Goal: Task Accomplishment & Management: Complete application form

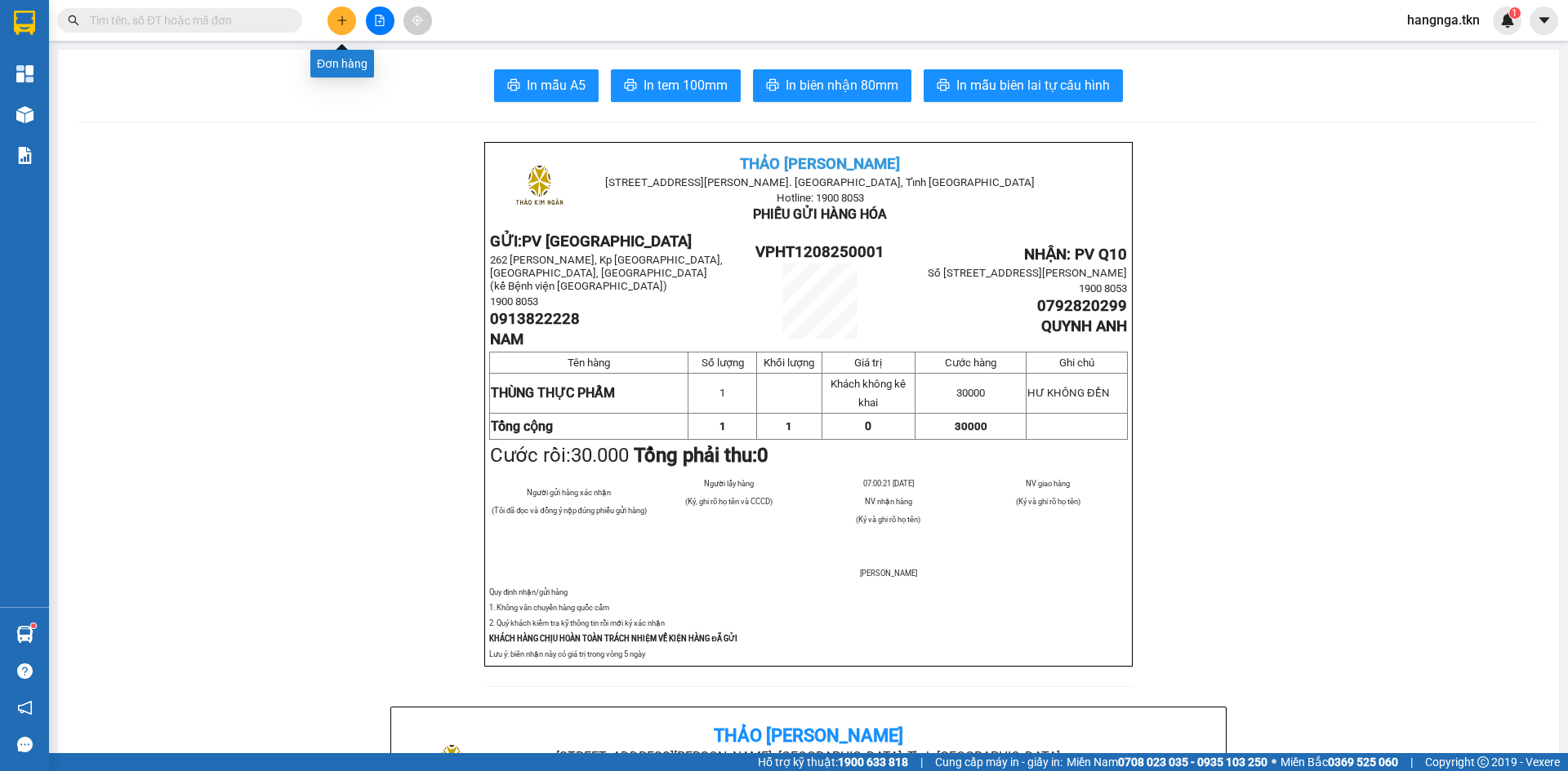
click at [337, 26] on button at bounding box center [342, 21] width 29 height 29
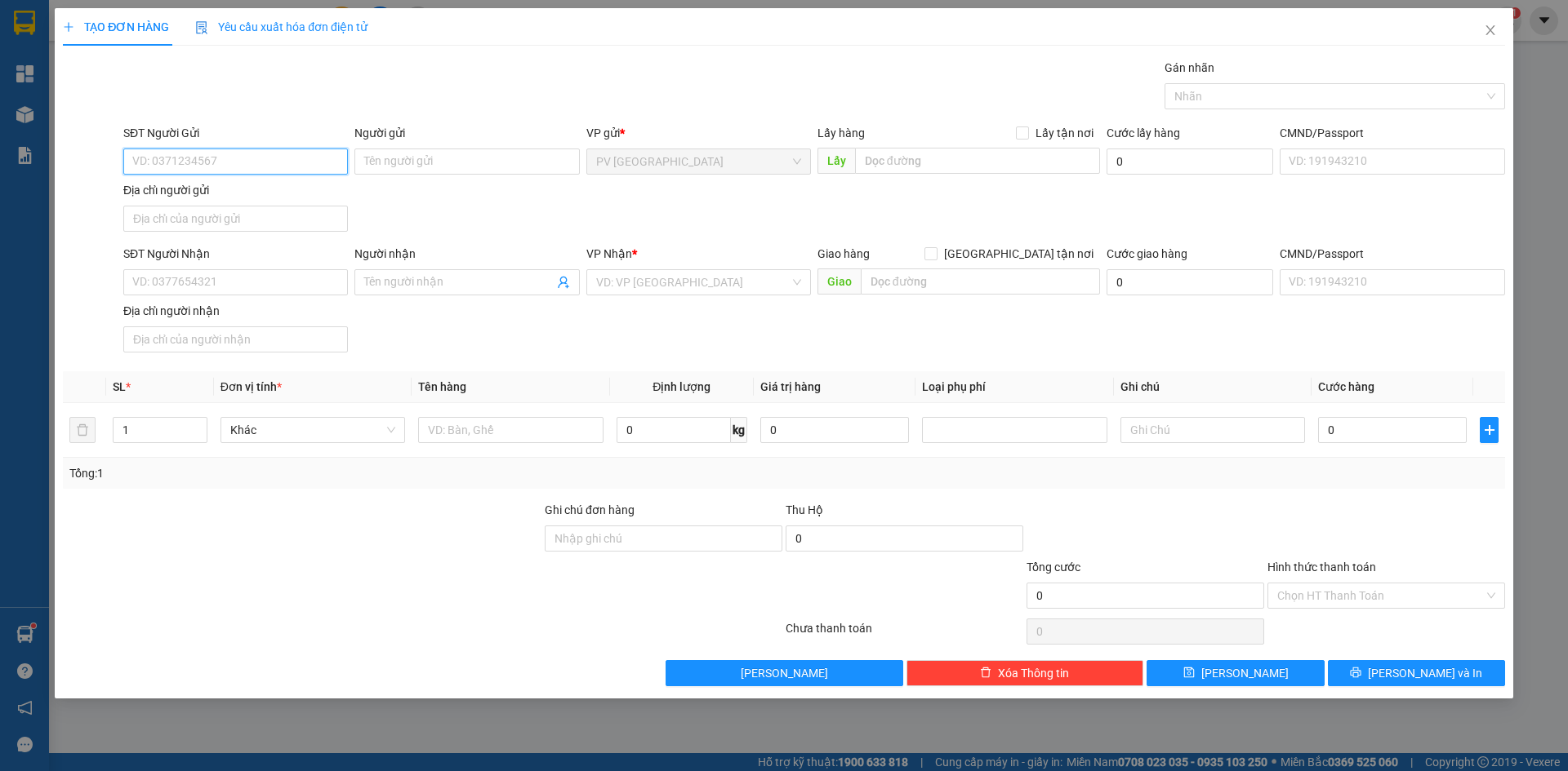
click at [203, 163] on input "SĐT Người Gửi" at bounding box center [235, 162] width 224 height 26
type input "0902595968"
click at [387, 156] on input "Người gửi" at bounding box center [466, 162] width 224 height 26
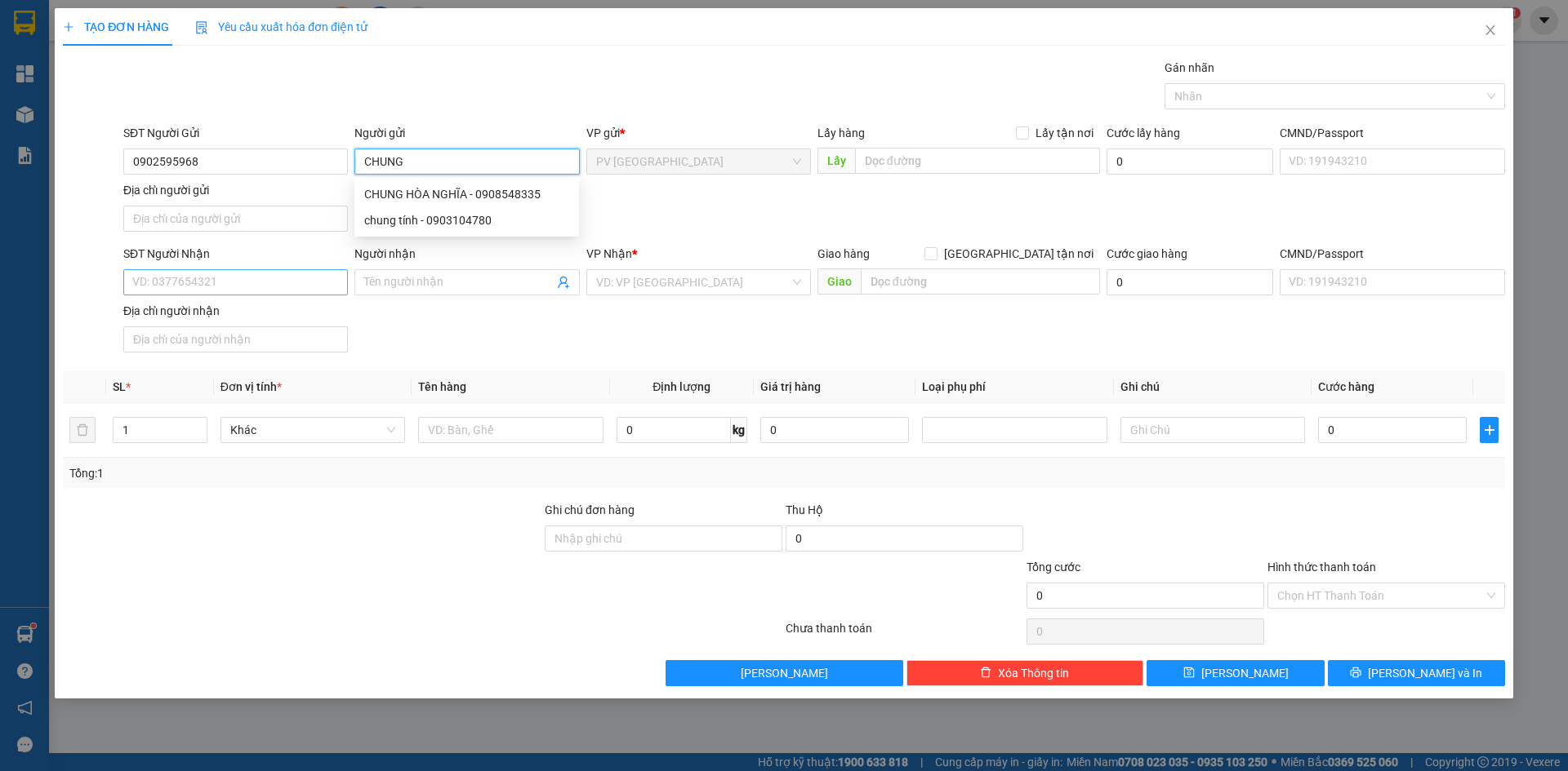
type input "CHUNG"
click at [298, 284] on input "SĐT Người Nhận" at bounding box center [235, 282] width 224 height 26
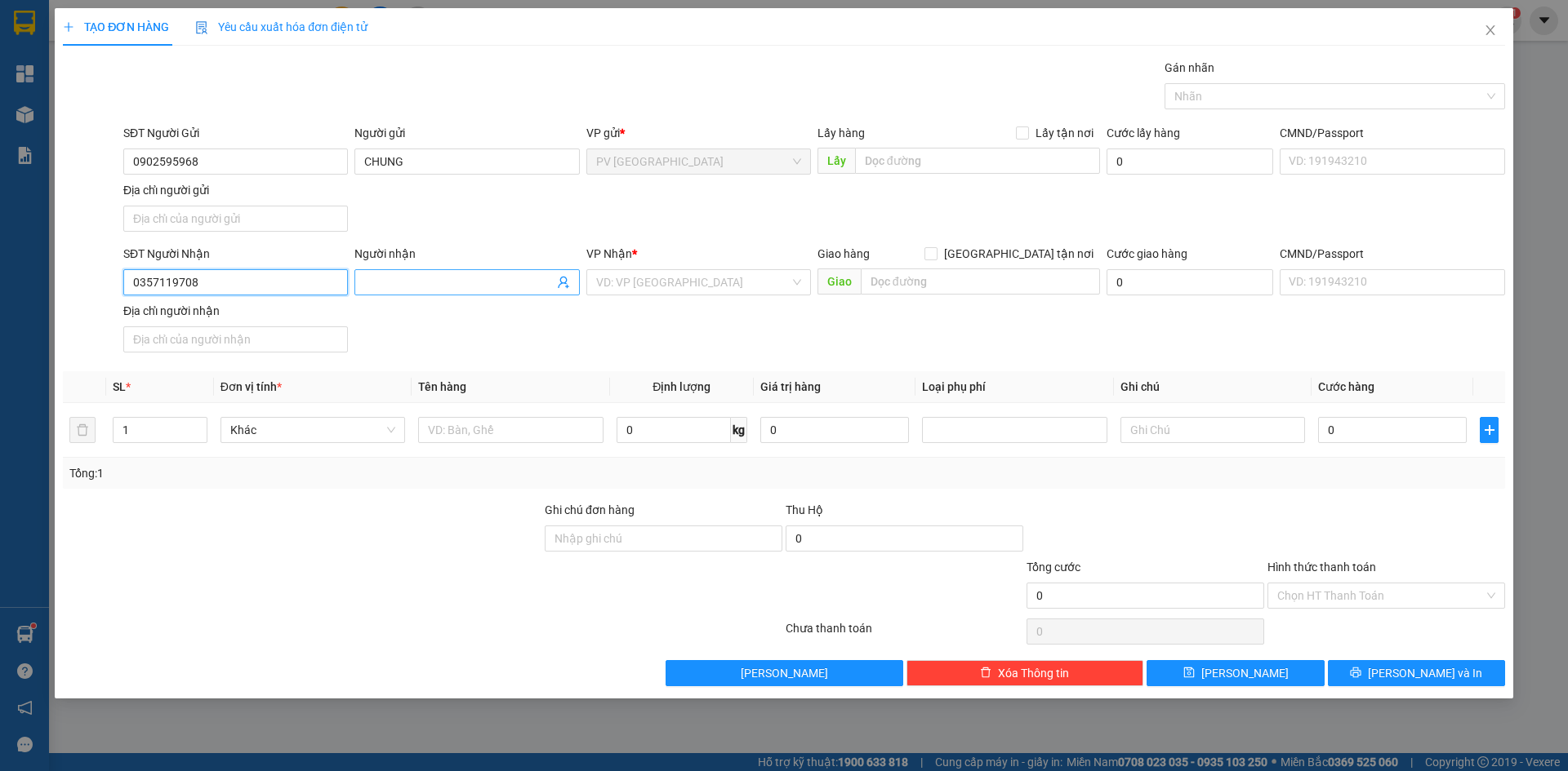
type input "0357119708"
click at [393, 287] on input "Người nhận" at bounding box center [458, 282] width 189 height 18
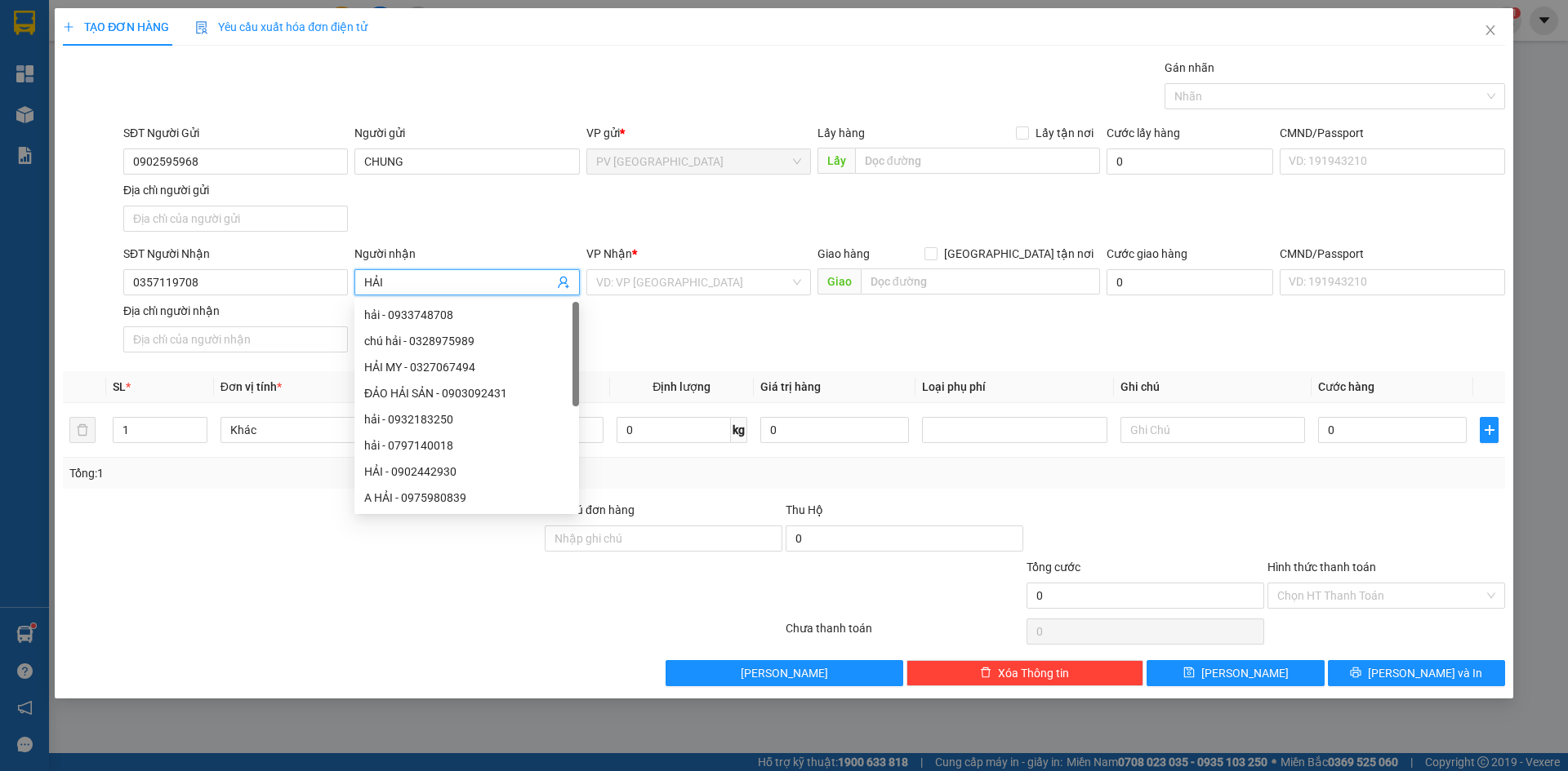
type input "HẢI"
click at [560, 220] on div "SĐT Người Gửi 0902595968 Người gửi CHUNG VP gửi * PV Hòa Thành Lấy hàng Lấy tận…" at bounding box center [814, 181] width 1388 height 114
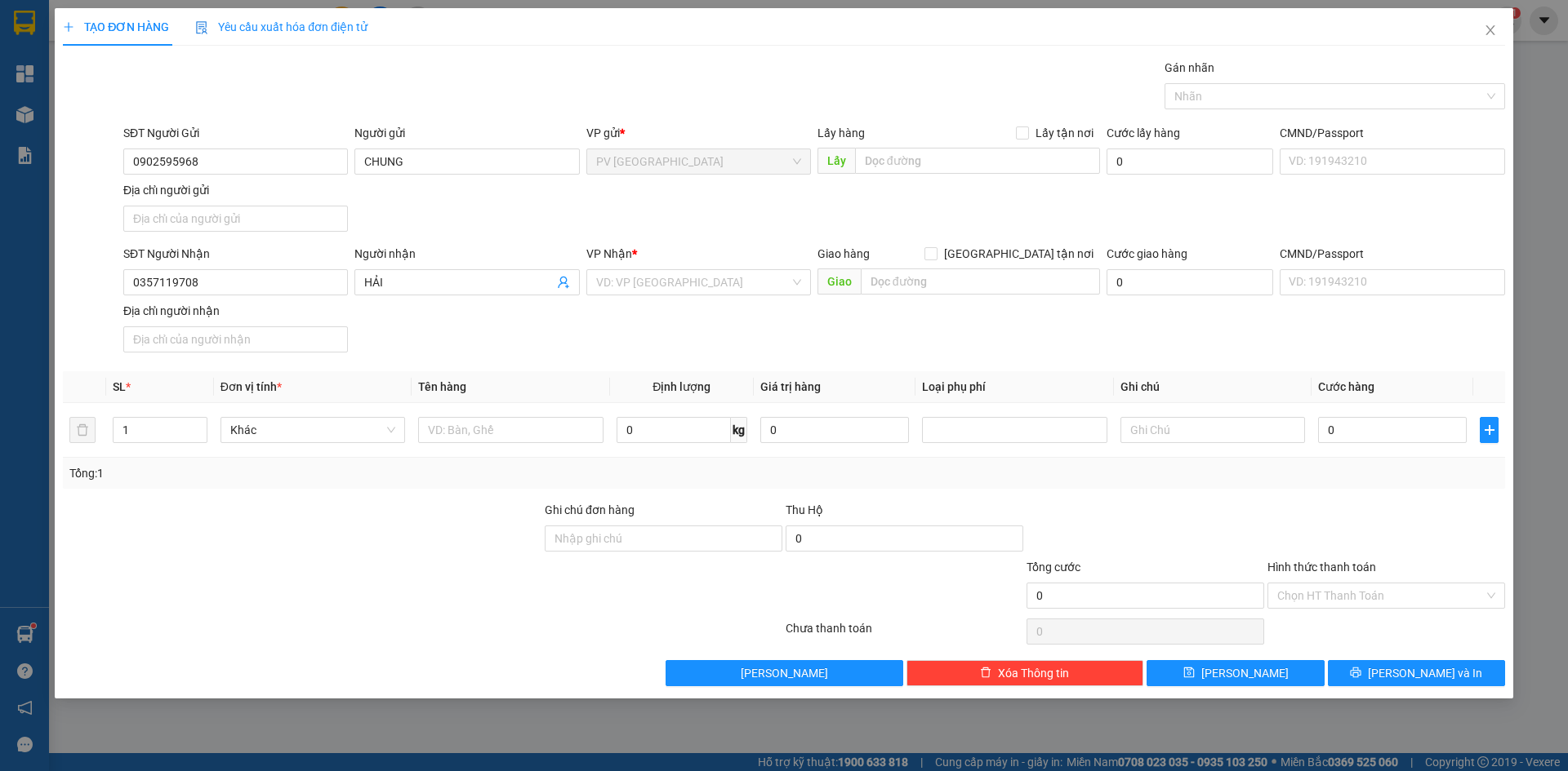
click at [360, 543] on div at bounding box center [302, 530] width 482 height 57
click at [527, 428] on input "text" at bounding box center [510, 430] width 185 height 26
type input "HỘ KHẪU"
click at [514, 508] on div at bounding box center [302, 530] width 482 height 57
click at [1162, 434] on input "text" at bounding box center [1212, 430] width 185 height 26
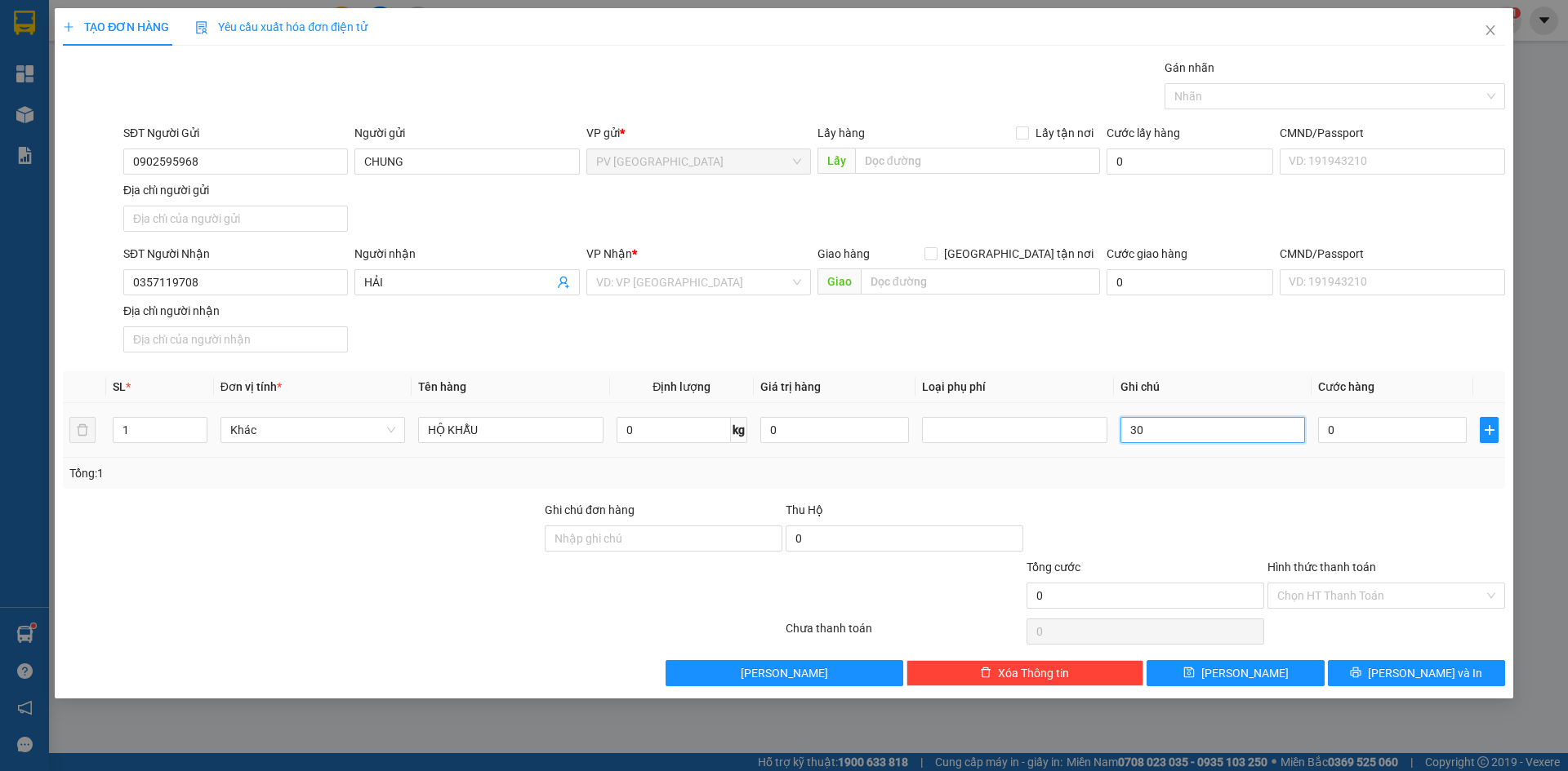
type input "3"
type input "MẤT KHÔNG ĐỀN"
click at [1162, 485] on div "Tổng: 1" at bounding box center [784, 474] width 1442 height 31
click at [1357, 431] on input "0" at bounding box center [1392, 430] width 149 height 26
type input "6"
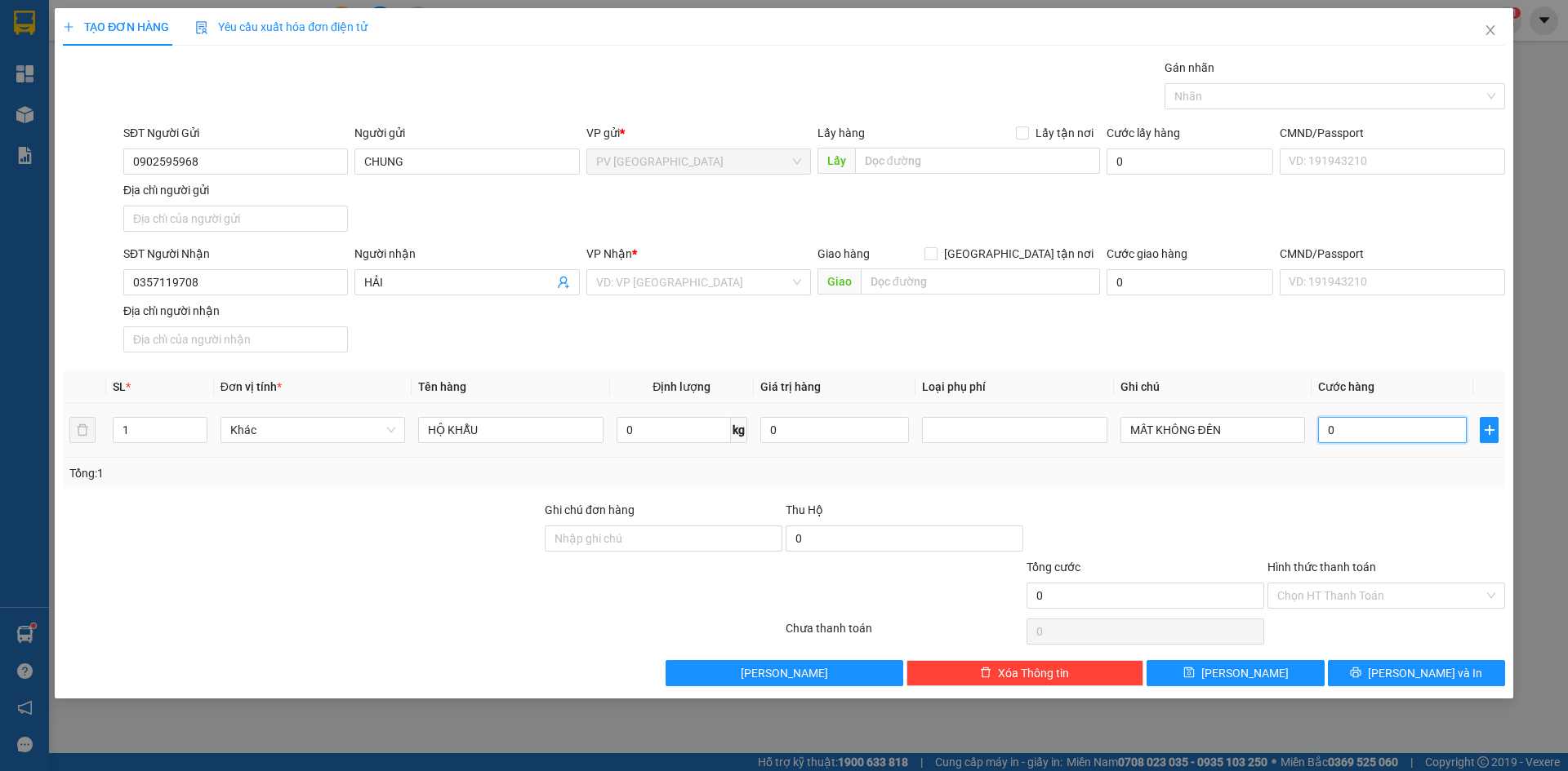
type input "6"
type input "0"
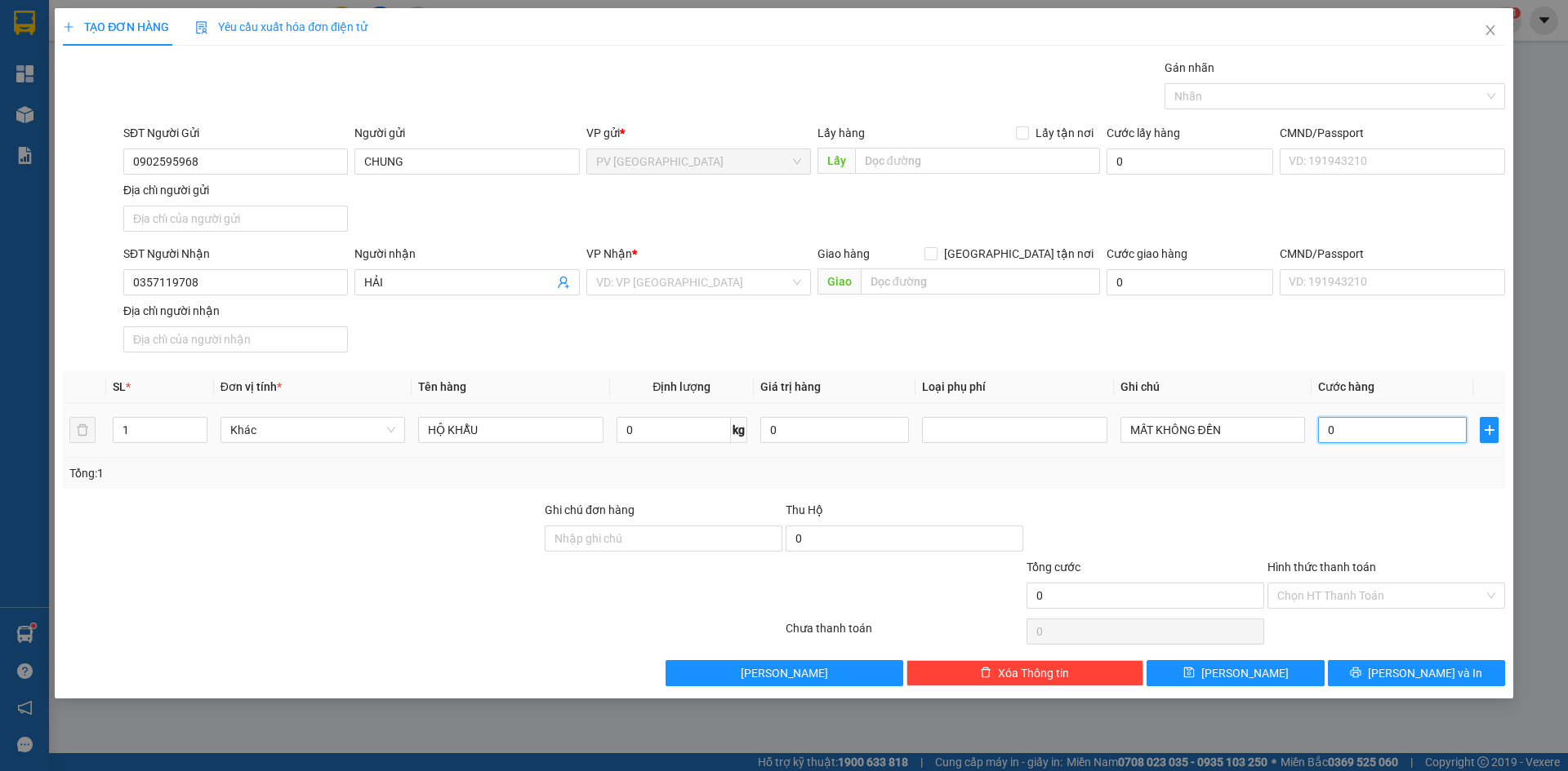
type input "03"
type input "3"
type input "030"
type input "30"
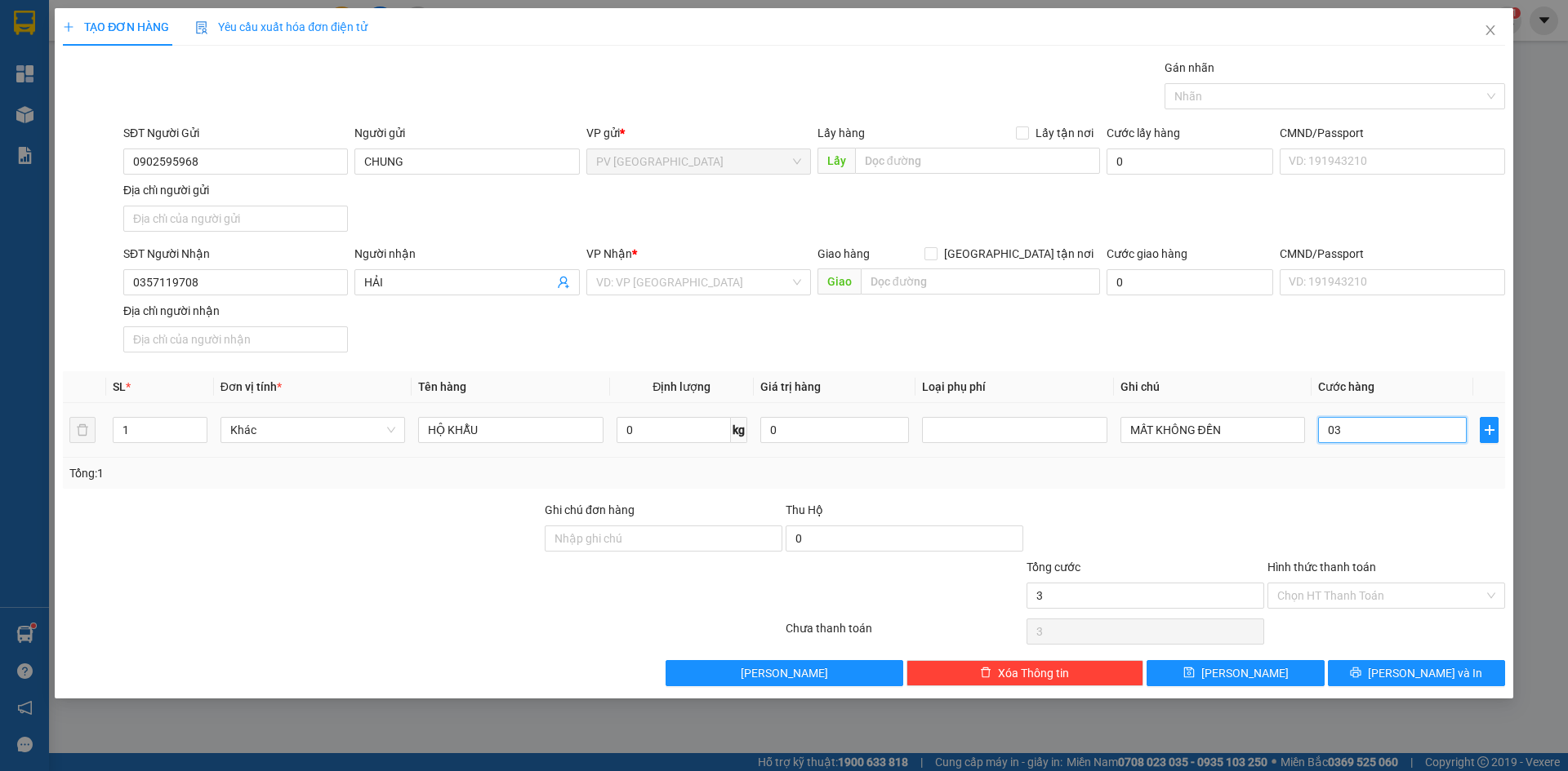
type input "30"
type input "0.300"
type input "300"
type input "03.000"
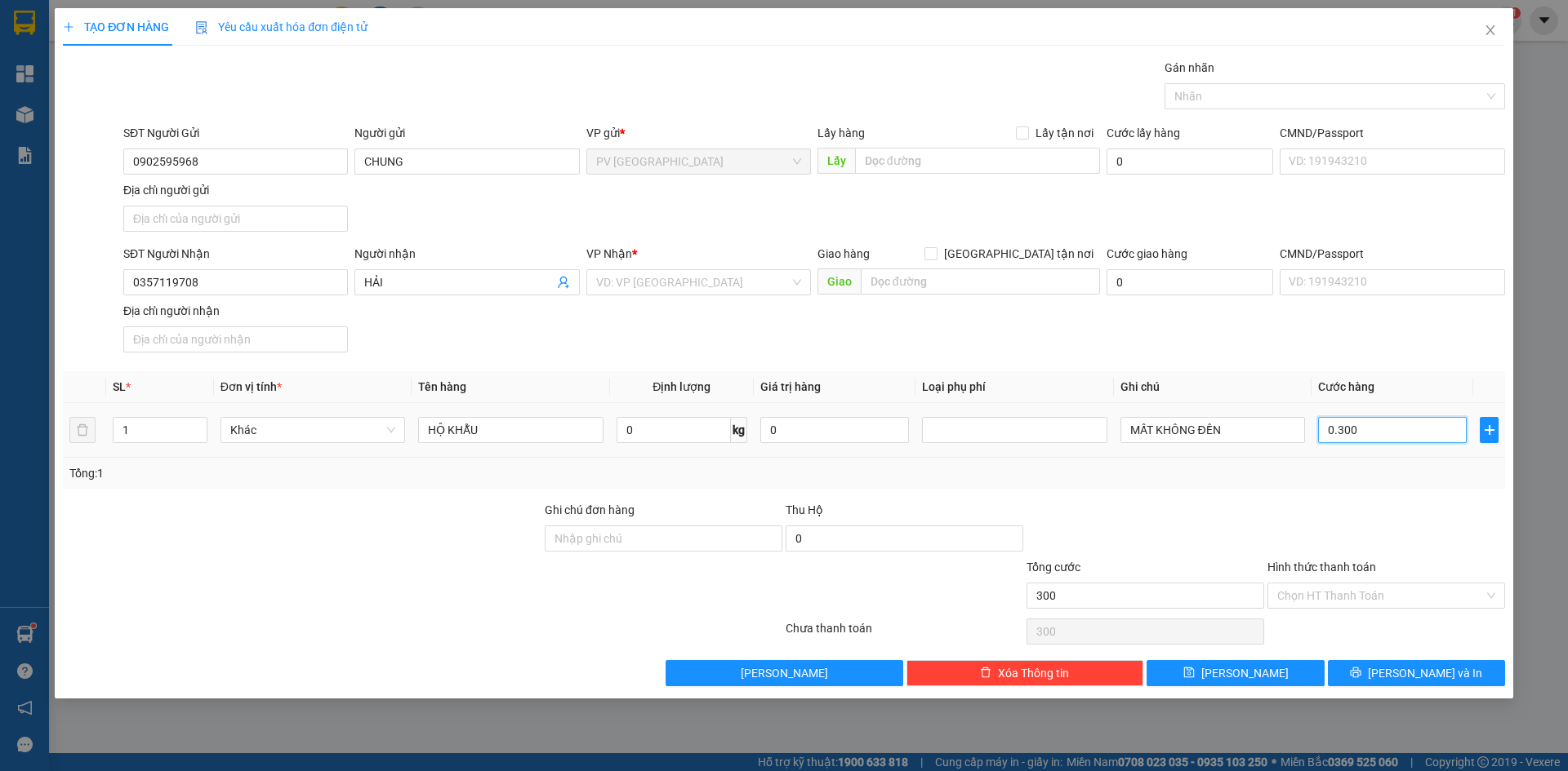
type input "3.000"
type input "030.000"
type input "30.000"
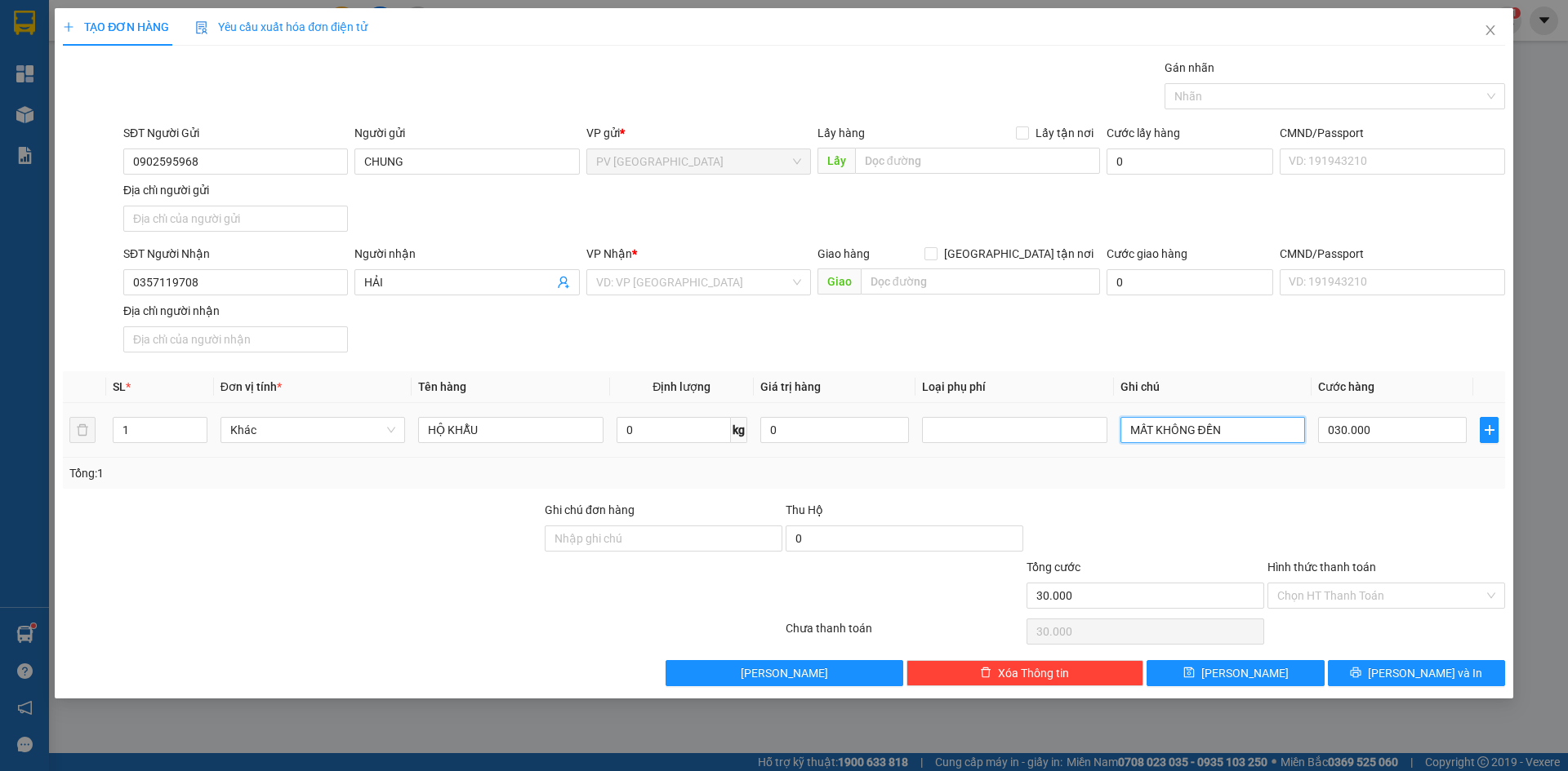
type input "30.000"
drag, startPoint x: 1261, startPoint y: 441, endPoint x: 1120, endPoint y: 470, distance: 144.0
click at [1120, 470] on div "SL * Đơn vị tính * Tên hàng Định lượng Giá trị hàng Loại phụ phí Ghi chú Cước h…" at bounding box center [784, 429] width 1442 height 117
drag, startPoint x: 1184, startPoint y: 484, endPoint x: 1333, endPoint y: 507, distance: 150.8
click at [1187, 487] on div "Tổng: 1" at bounding box center [784, 474] width 1442 height 31
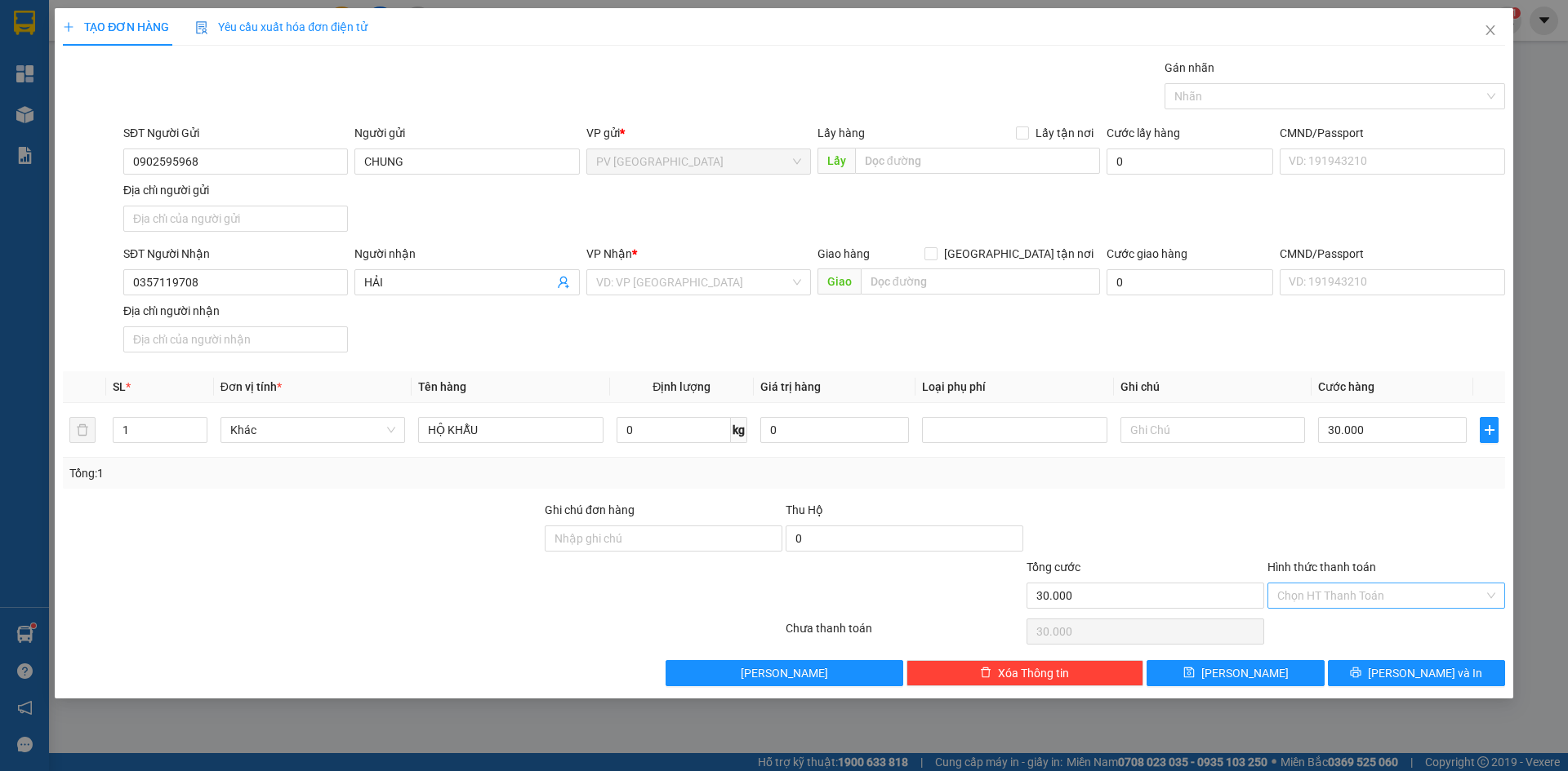
click at [1322, 601] on input "Hình thức thanh toán" at bounding box center [1381, 596] width 207 height 25
click at [1317, 628] on div "Tại văn phòng" at bounding box center [1386, 629] width 218 height 18
type input "0"
click at [1313, 465] on div "Tổng: 1" at bounding box center [784, 474] width 1429 height 18
click at [630, 284] on input "search" at bounding box center [693, 282] width 194 height 25
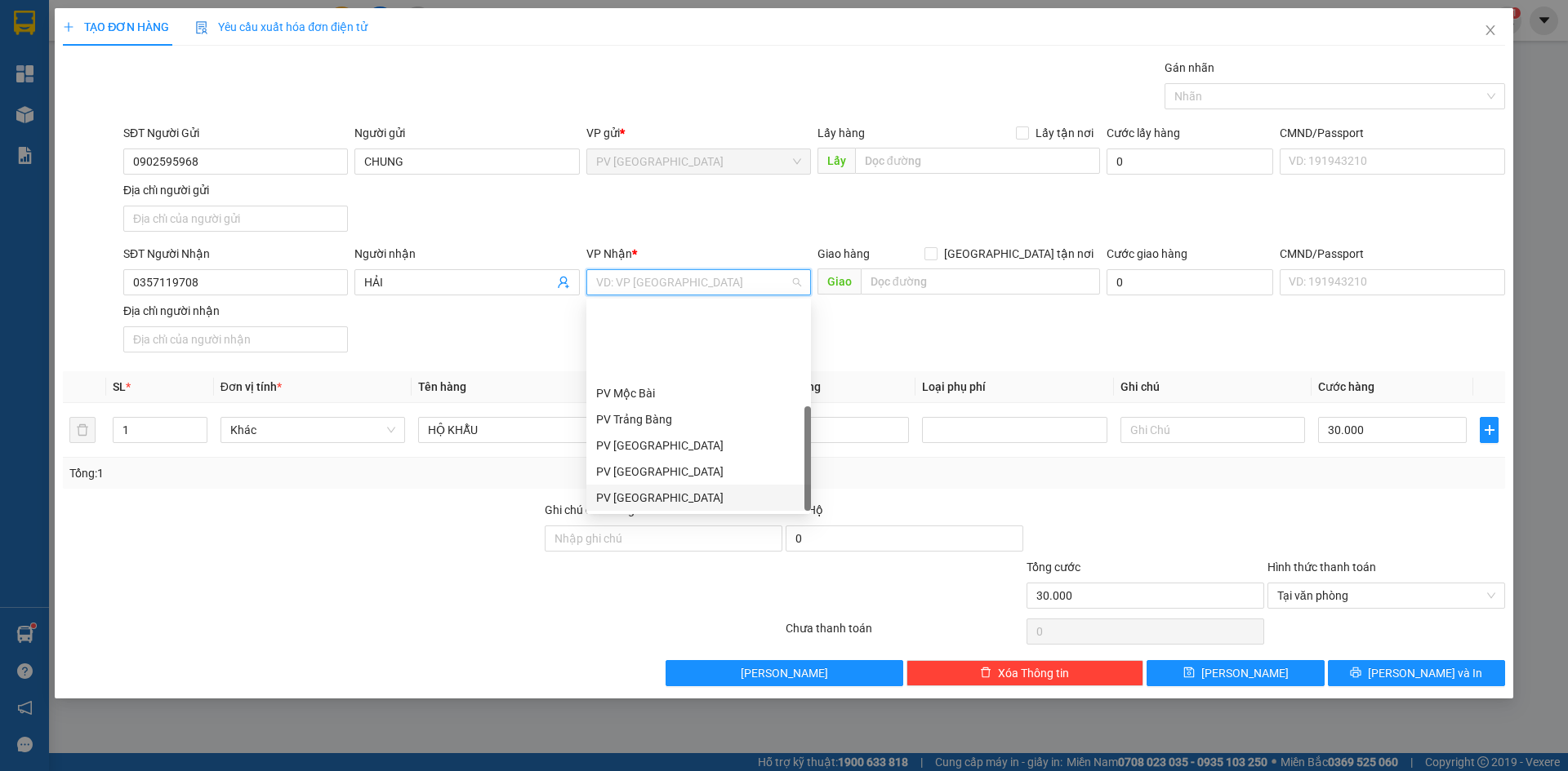
scroll to position [104, 0]
click at [651, 492] on div "PV Q10" at bounding box center [699, 498] width 205 height 18
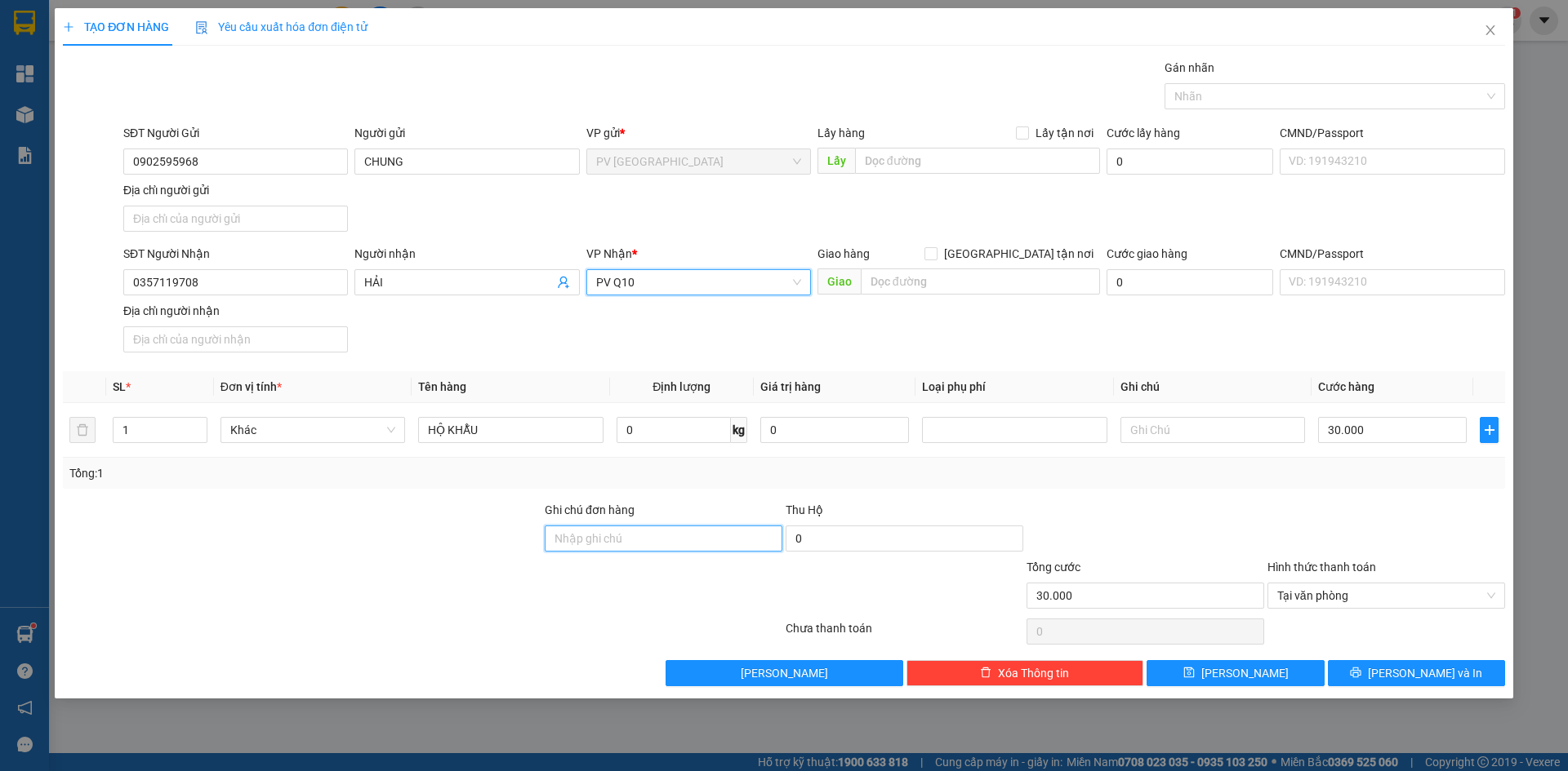
click at [559, 540] on input "Ghi chú đơn hàng" at bounding box center [663, 539] width 237 height 26
click at [538, 585] on div at bounding box center [302, 587] width 482 height 57
click at [1414, 680] on span "[PERSON_NAME] và In" at bounding box center [1424, 673] width 114 height 18
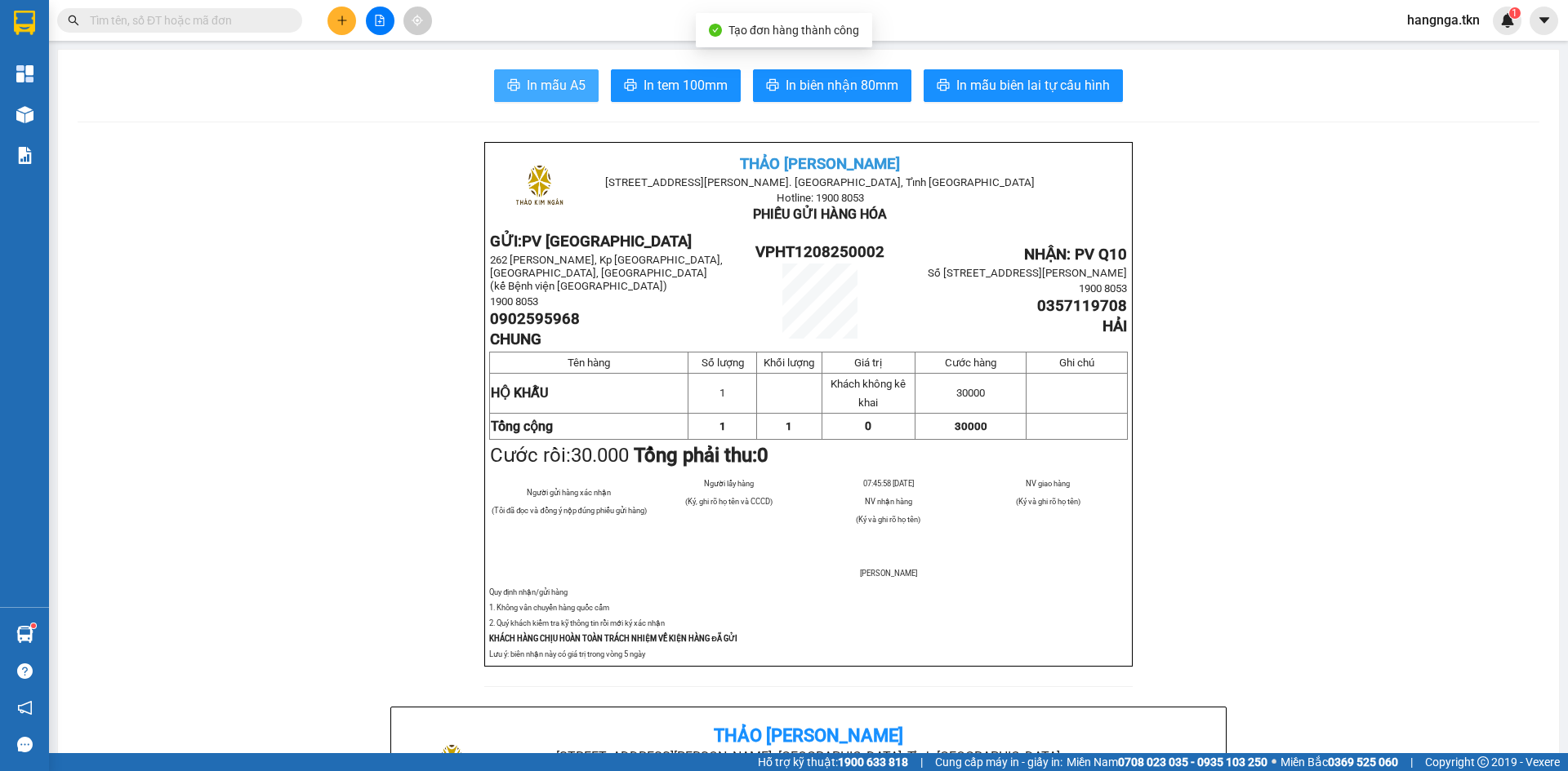
click at [524, 98] on button "In mẫu A5" at bounding box center [545, 86] width 104 height 33
click at [343, 16] on icon "plus" at bounding box center [342, 20] width 1 height 9
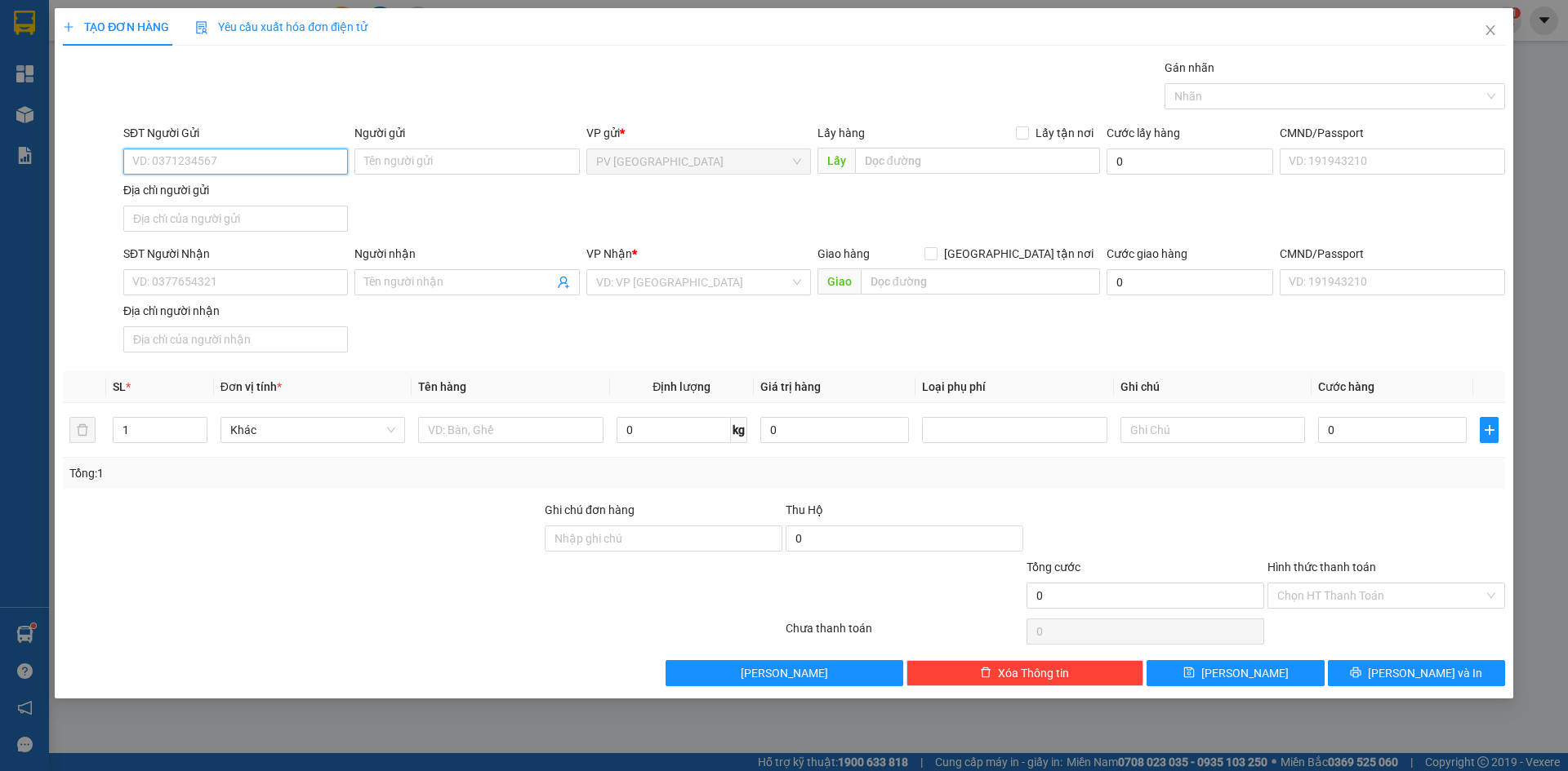
click at [228, 166] on input "SĐT Người Gửi" at bounding box center [235, 162] width 224 height 26
type input "0366517272"
click at [372, 166] on input "Người gửi" at bounding box center [466, 162] width 224 height 26
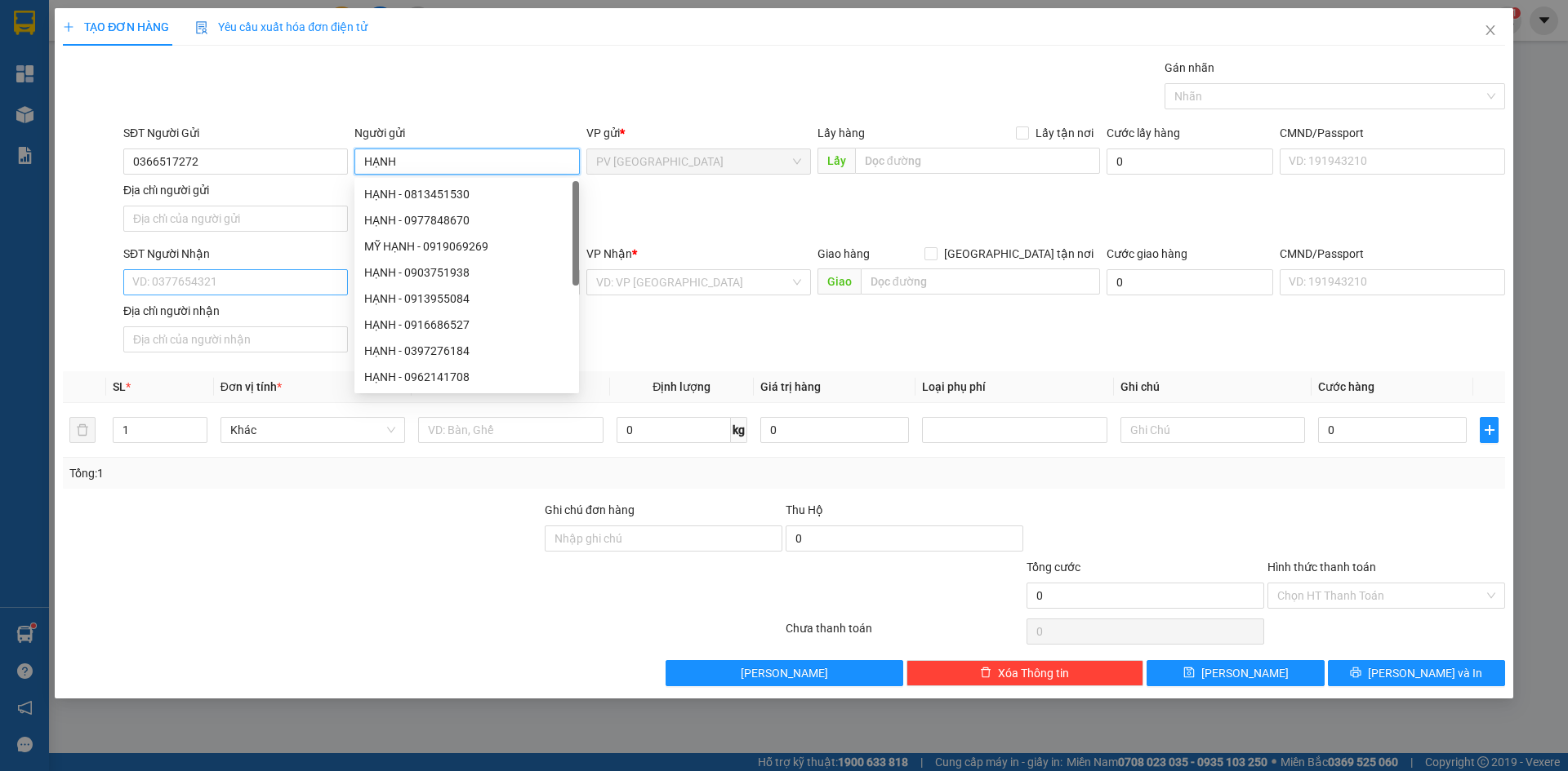
type input "HẠNH"
click at [261, 286] on input "SĐT Người Nhận" at bounding box center [235, 282] width 224 height 26
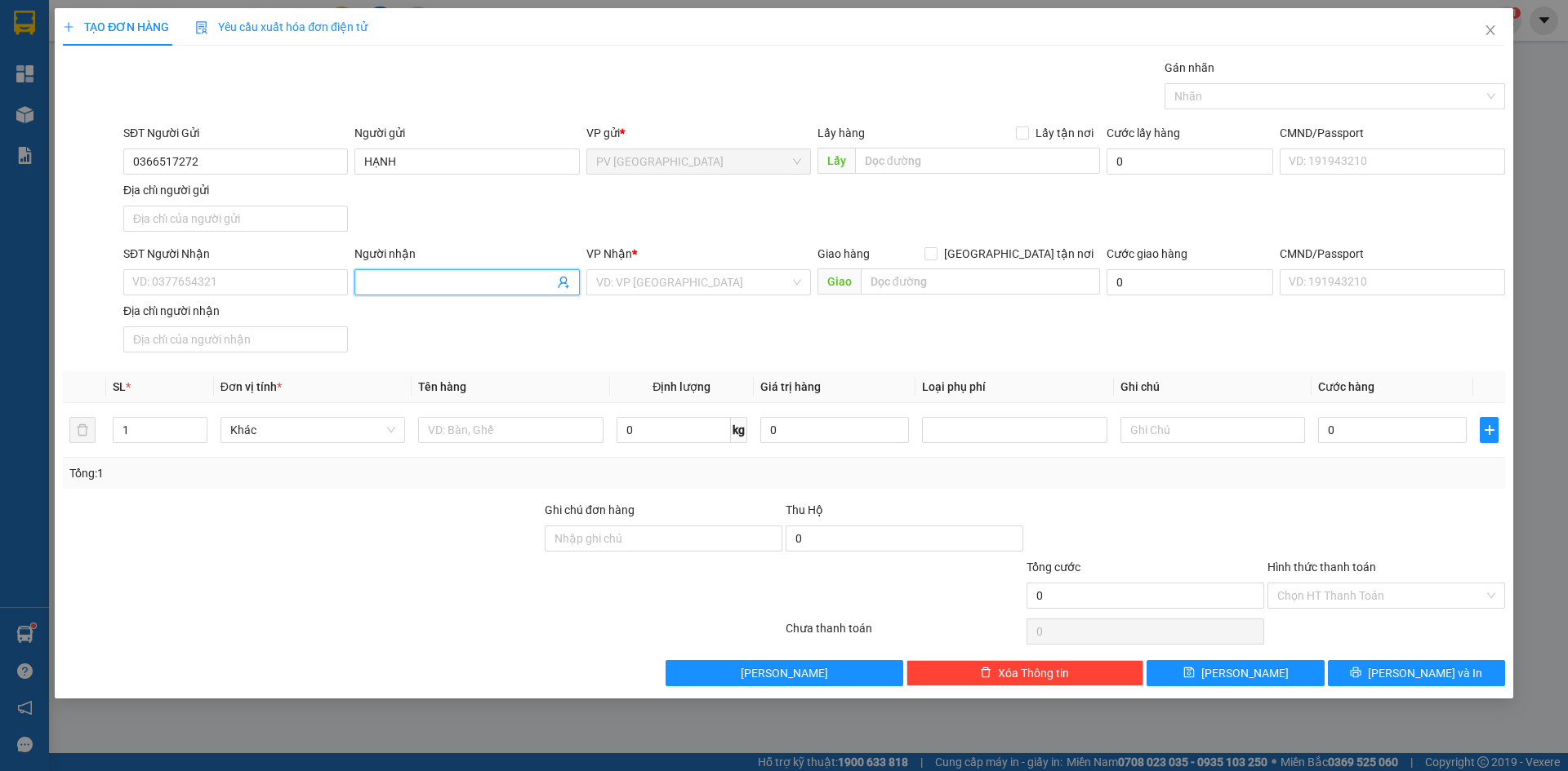
click at [366, 281] on span at bounding box center [466, 282] width 224 height 26
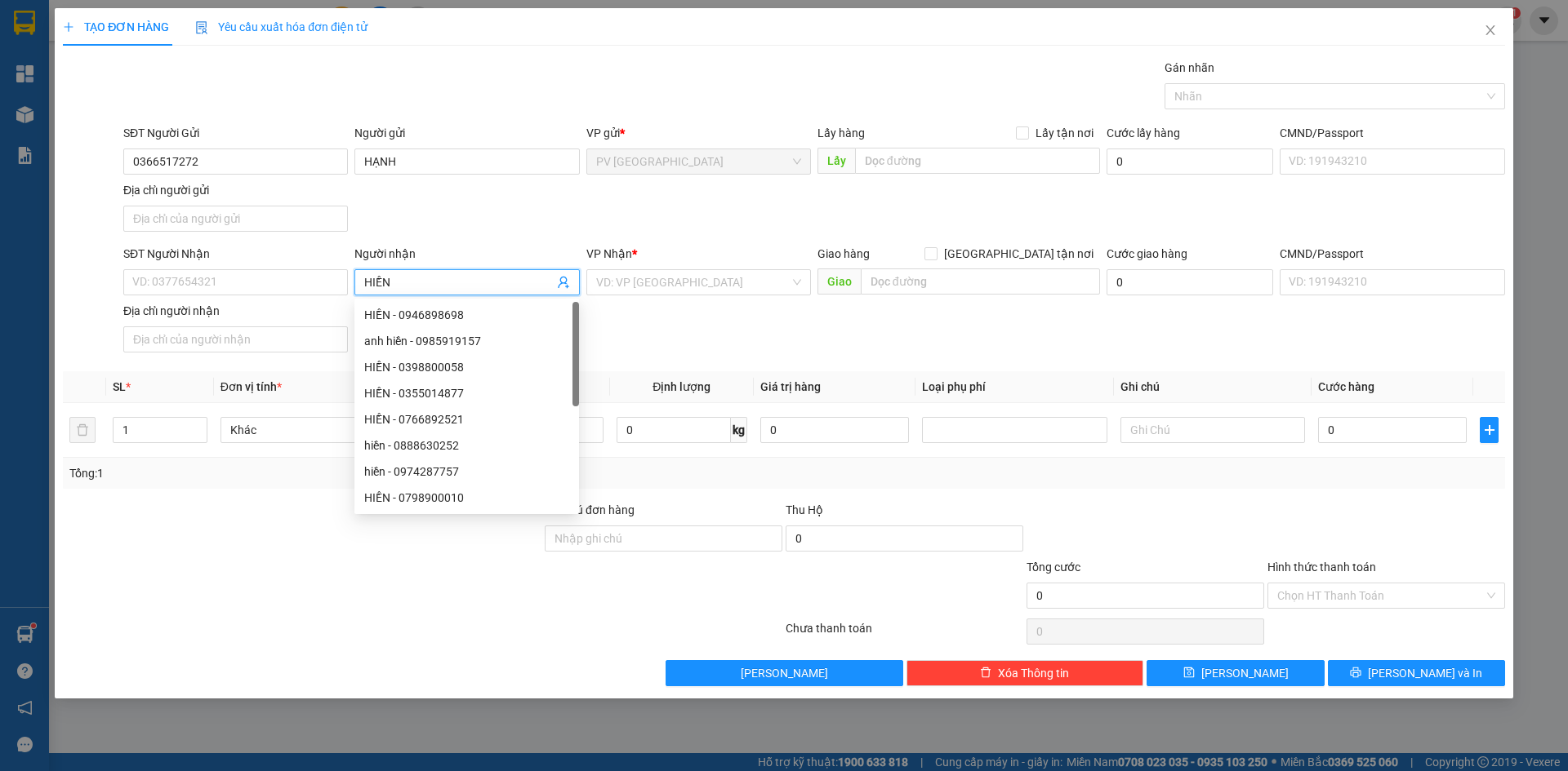
type input "HIỀN"
click at [271, 268] on div "SĐT Người Nhận" at bounding box center [235, 257] width 224 height 25
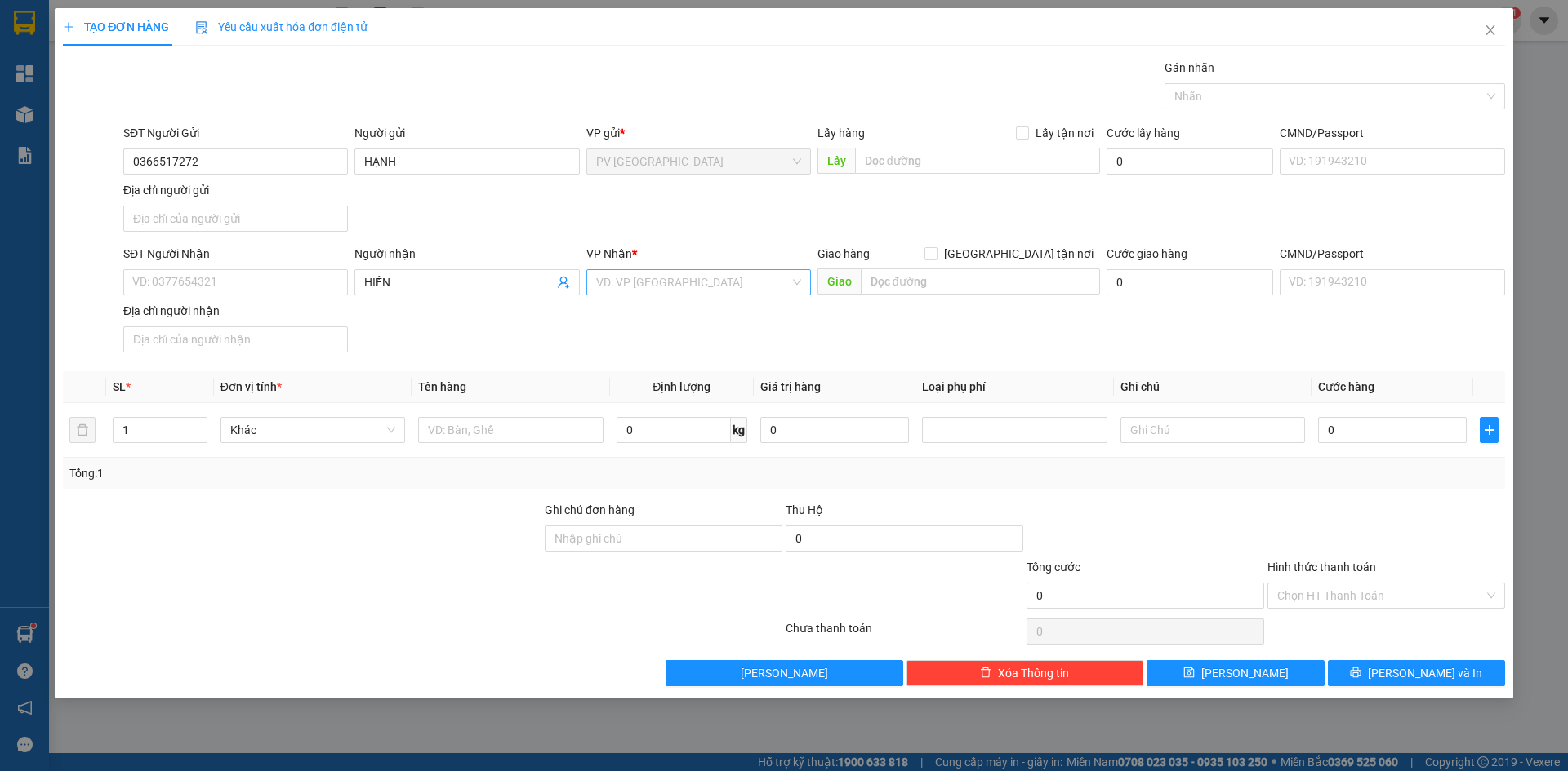
click at [672, 284] on input "search" at bounding box center [693, 282] width 194 height 25
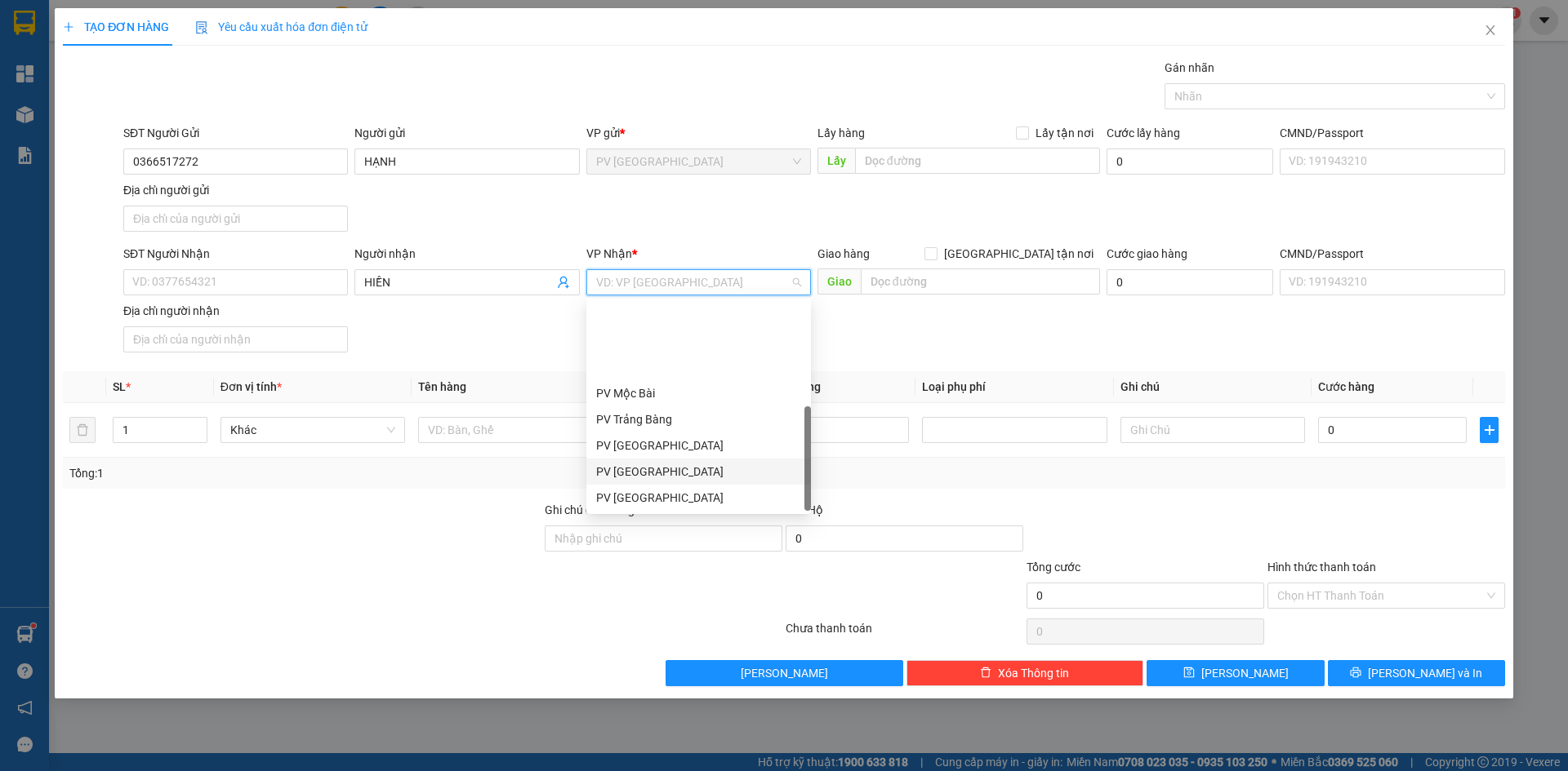
scroll to position [104, 0]
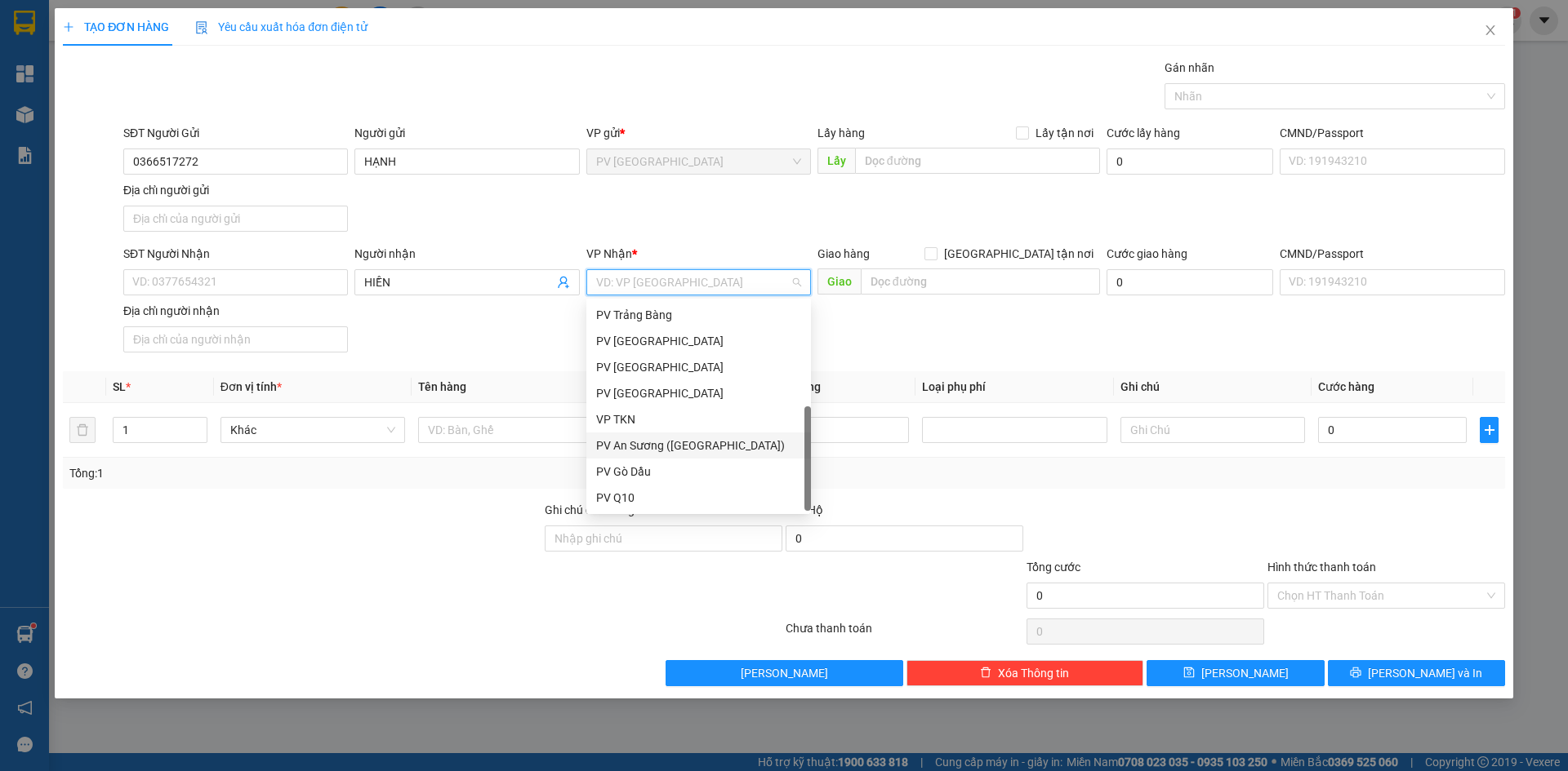
click at [683, 453] on div "PV An Sương ([GEOGRAPHIC_DATA])" at bounding box center [699, 446] width 205 height 18
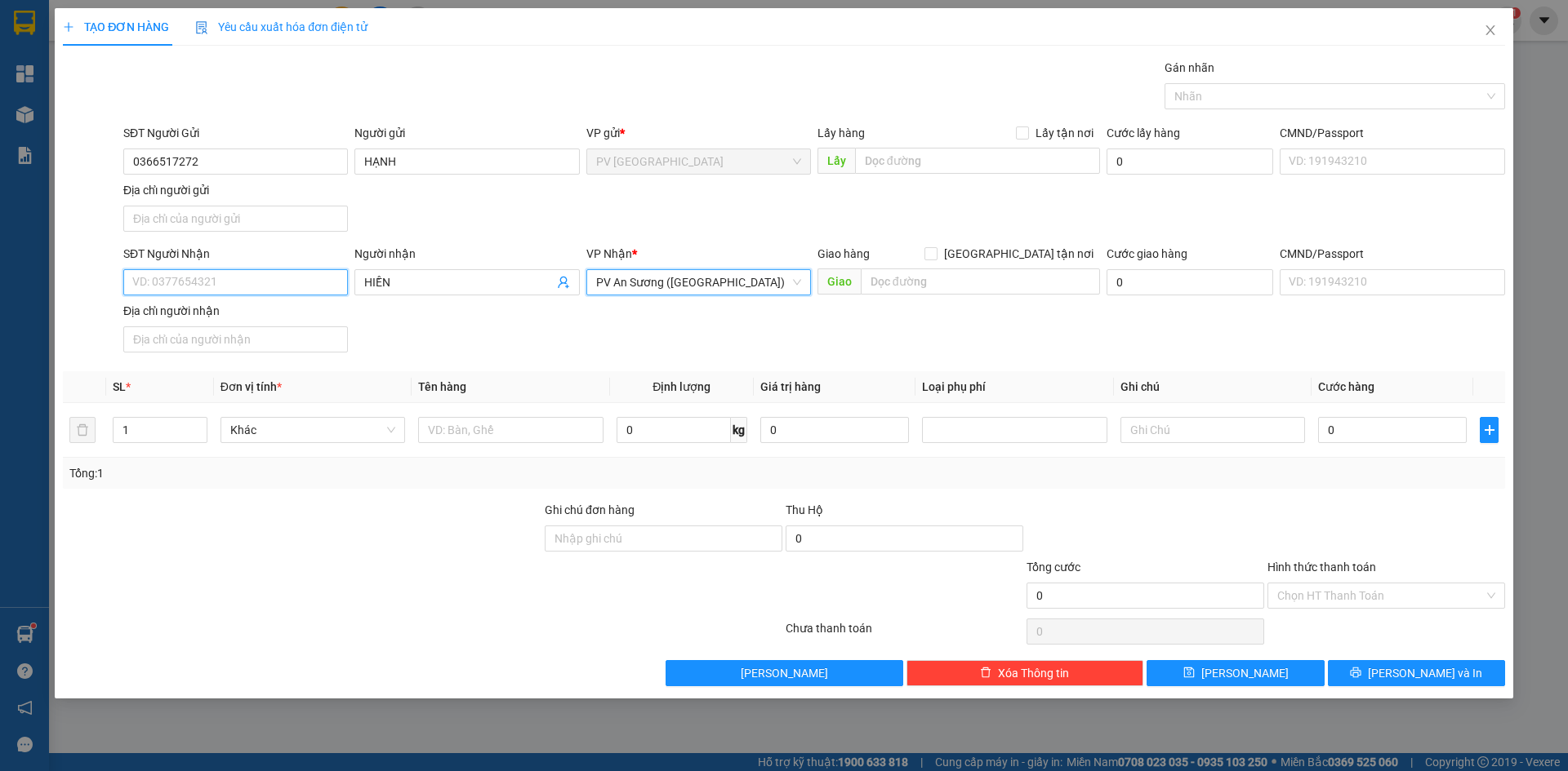
click at [232, 277] on input "SĐT Người Nhận" at bounding box center [235, 282] width 224 height 26
type input "0968087707"
click at [414, 321] on div "SĐT Người Nhận 0968087707 Người nhận HIỀN VP Nhận * PV An Sương ([GEOGRAPHIC_DA…" at bounding box center [814, 301] width 1388 height 114
click at [476, 432] on input "text" at bounding box center [510, 430] width 185 height 26
type input "M"
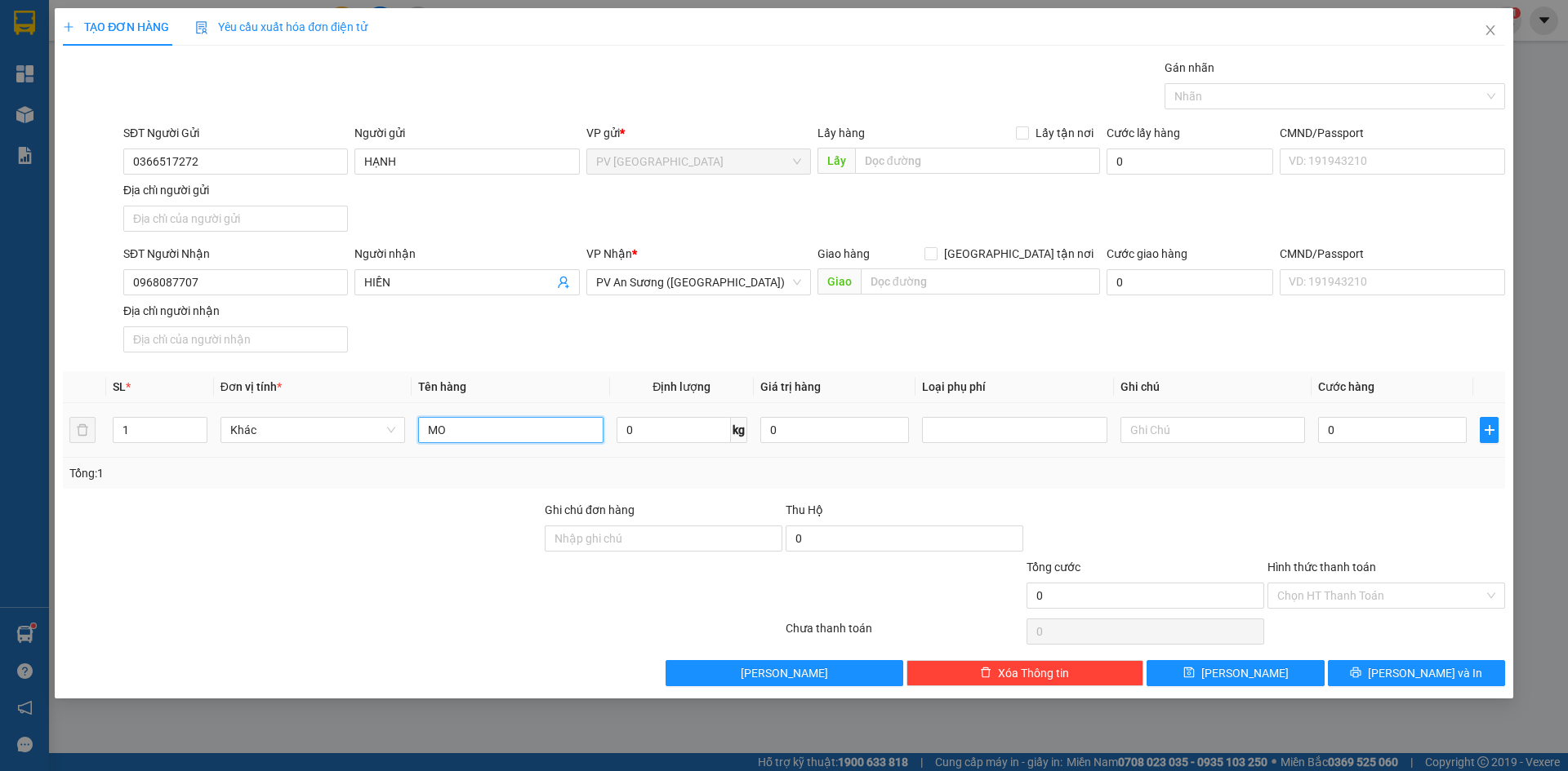
type input "M"
click at [424, 427] on input "BỊCH MUỐI" at bounding box center [510, 430] width 185 height 26
click at [467, 427] on input "7 BỊCH MUỐI" at bounding box center [510, 430] width 185 height 26
type input "7 HỦ MUỐI"
click at [460, 539] on div at bounding box center [302, 530] width 482 height 57
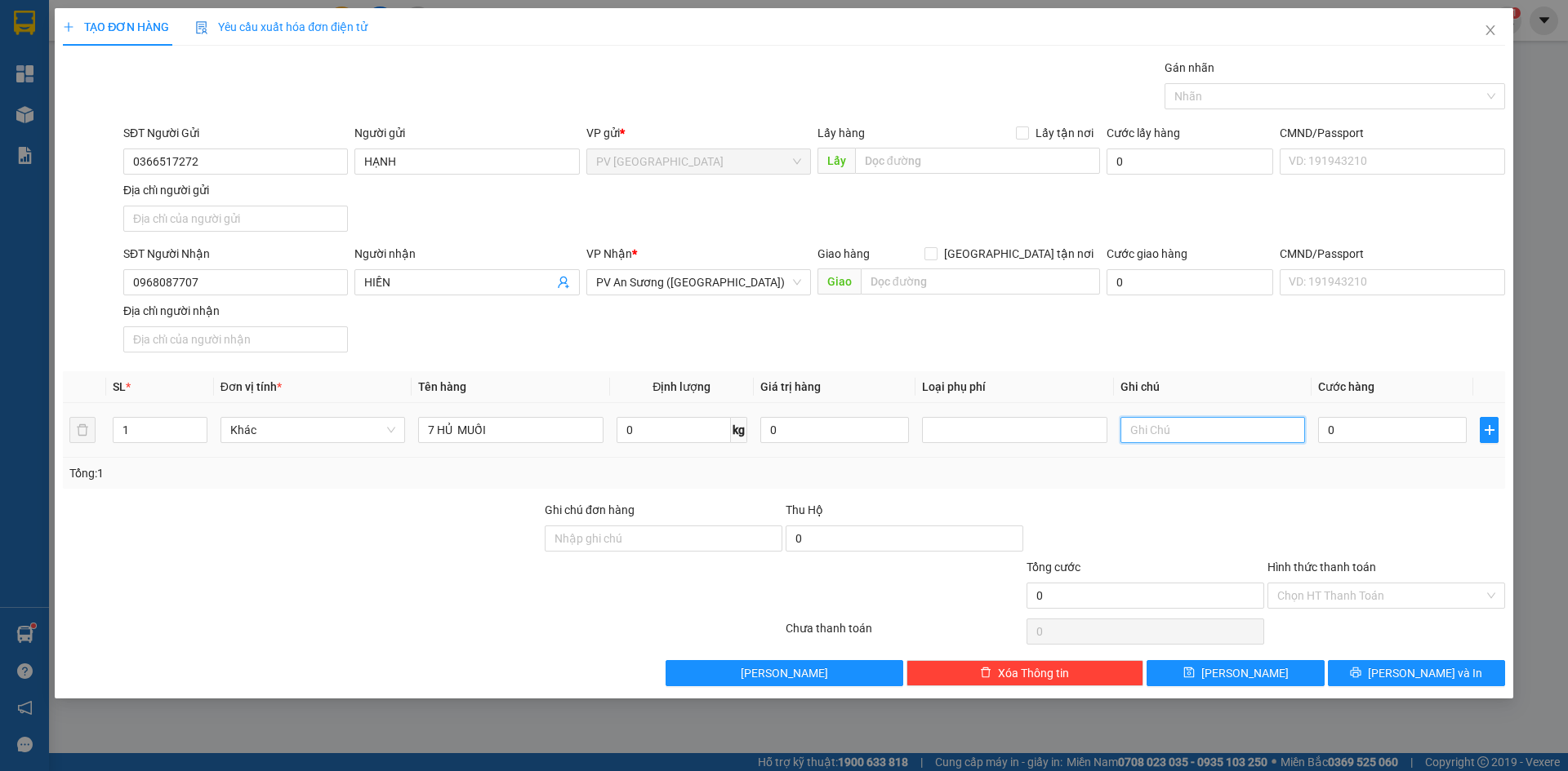
click at [1193, 433] on input "text" at bounding box center [1212, 430] width 185 height 26
type input "HƯ KHONG ĐỀN"
click at [1205, 485] on div "Tổng: 1" at bounding box center [784, 474] width 1442 height 31
click at [1349, 431] on input "0" at bounding box center [1392, 430] width 149 height 26
type input "3"
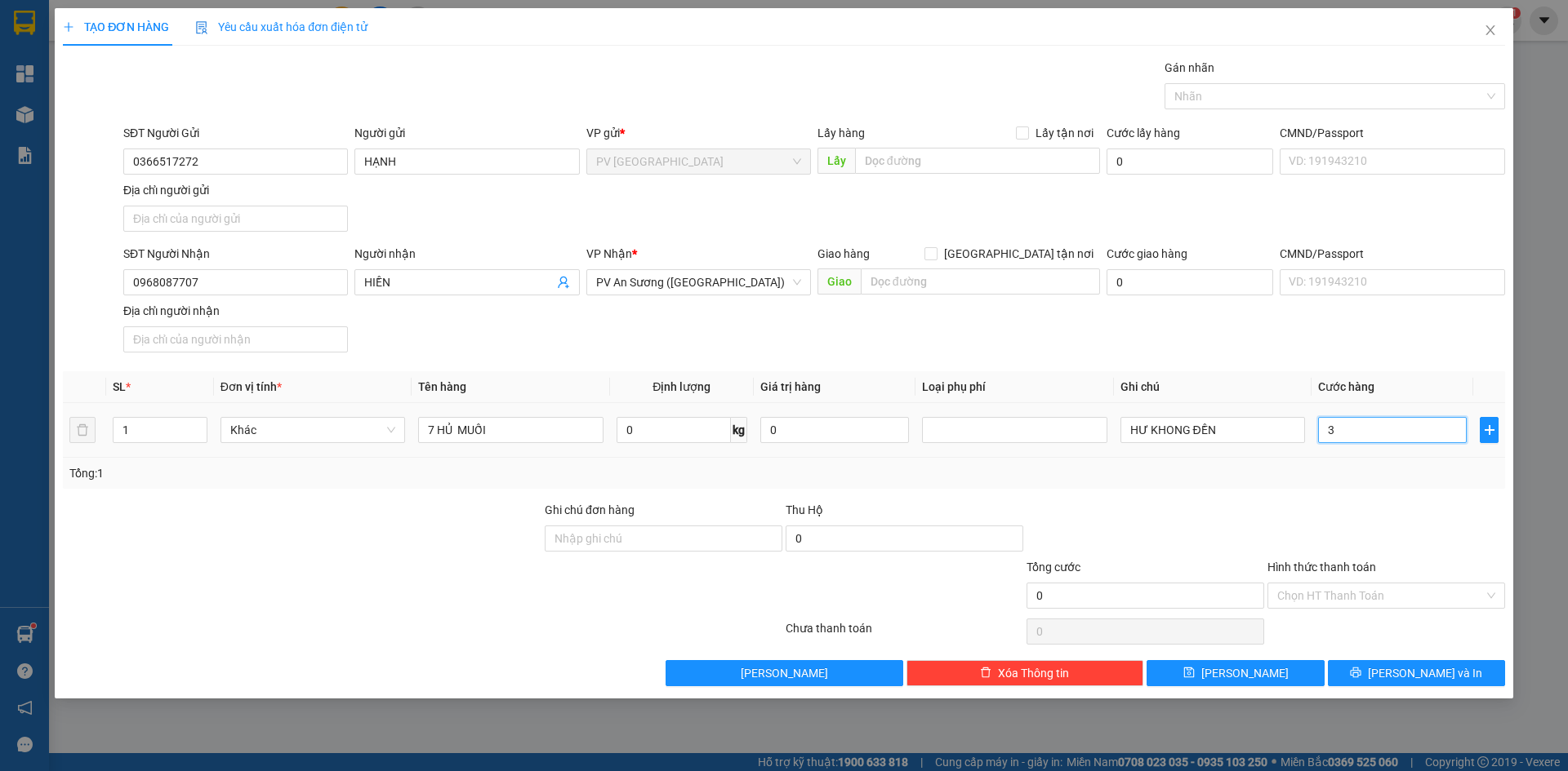
type input "3"
type input "30"
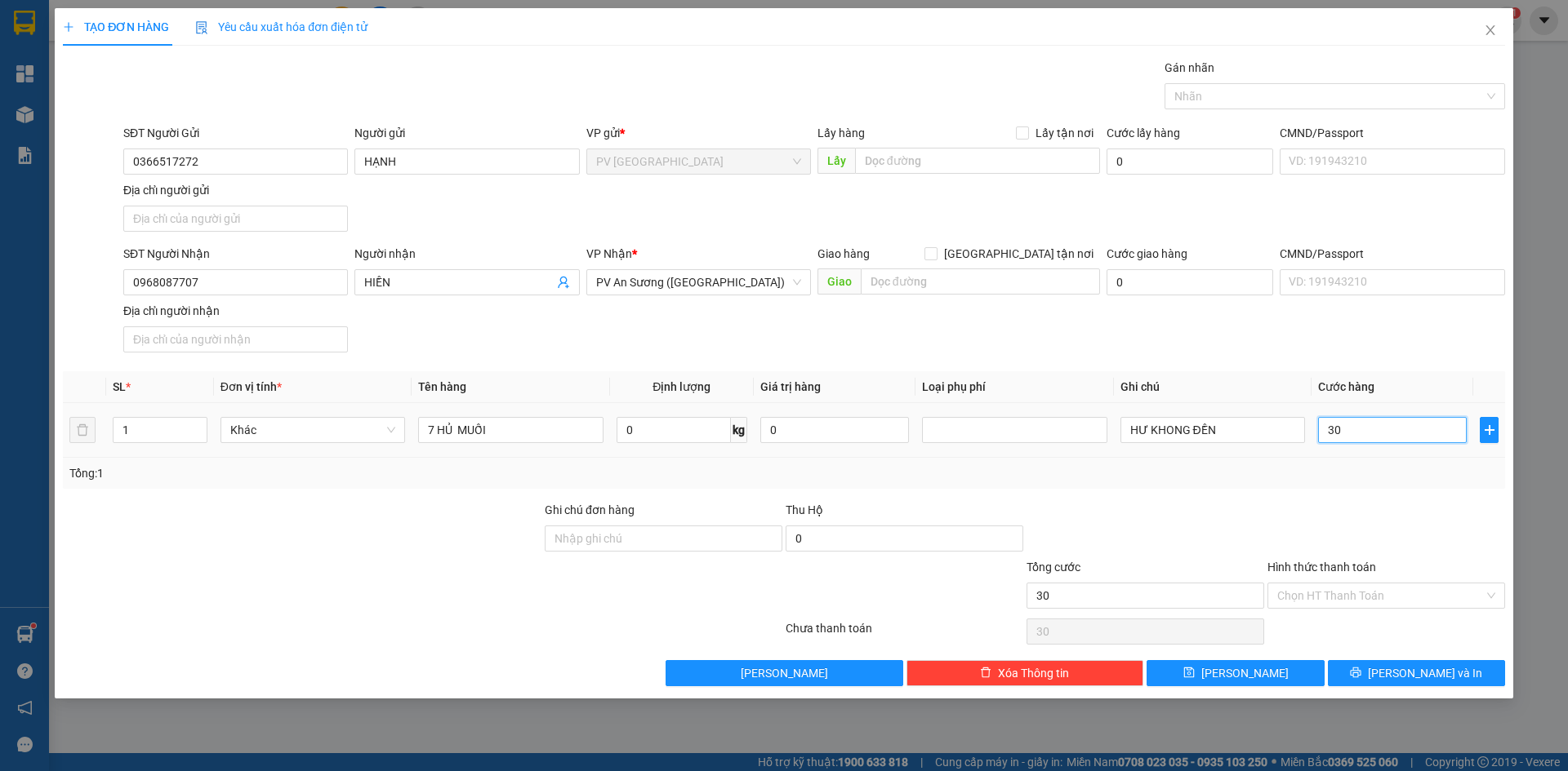
type input "300"
type input "3.000"
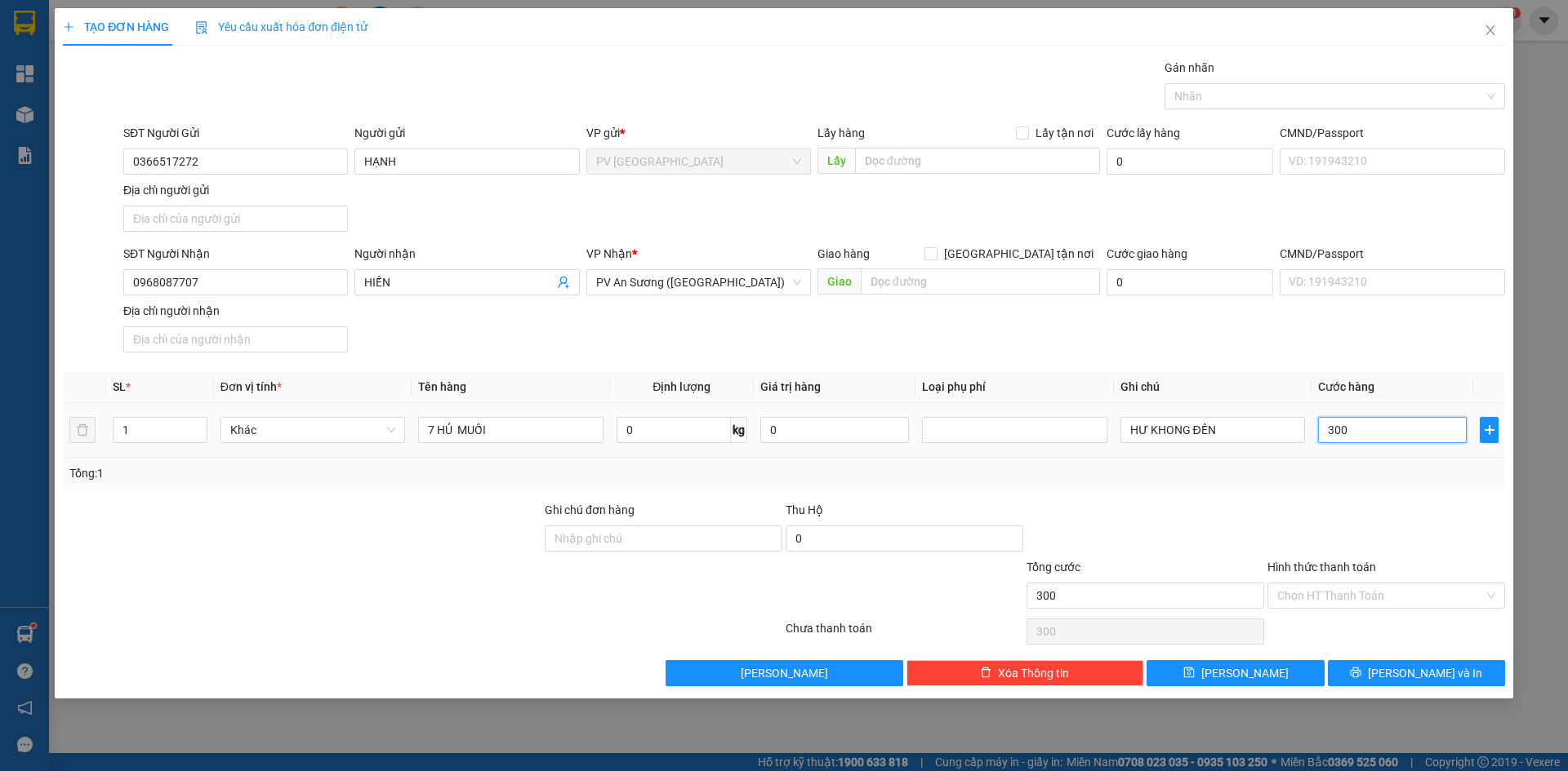
type input "3.000"
type input "30.000"
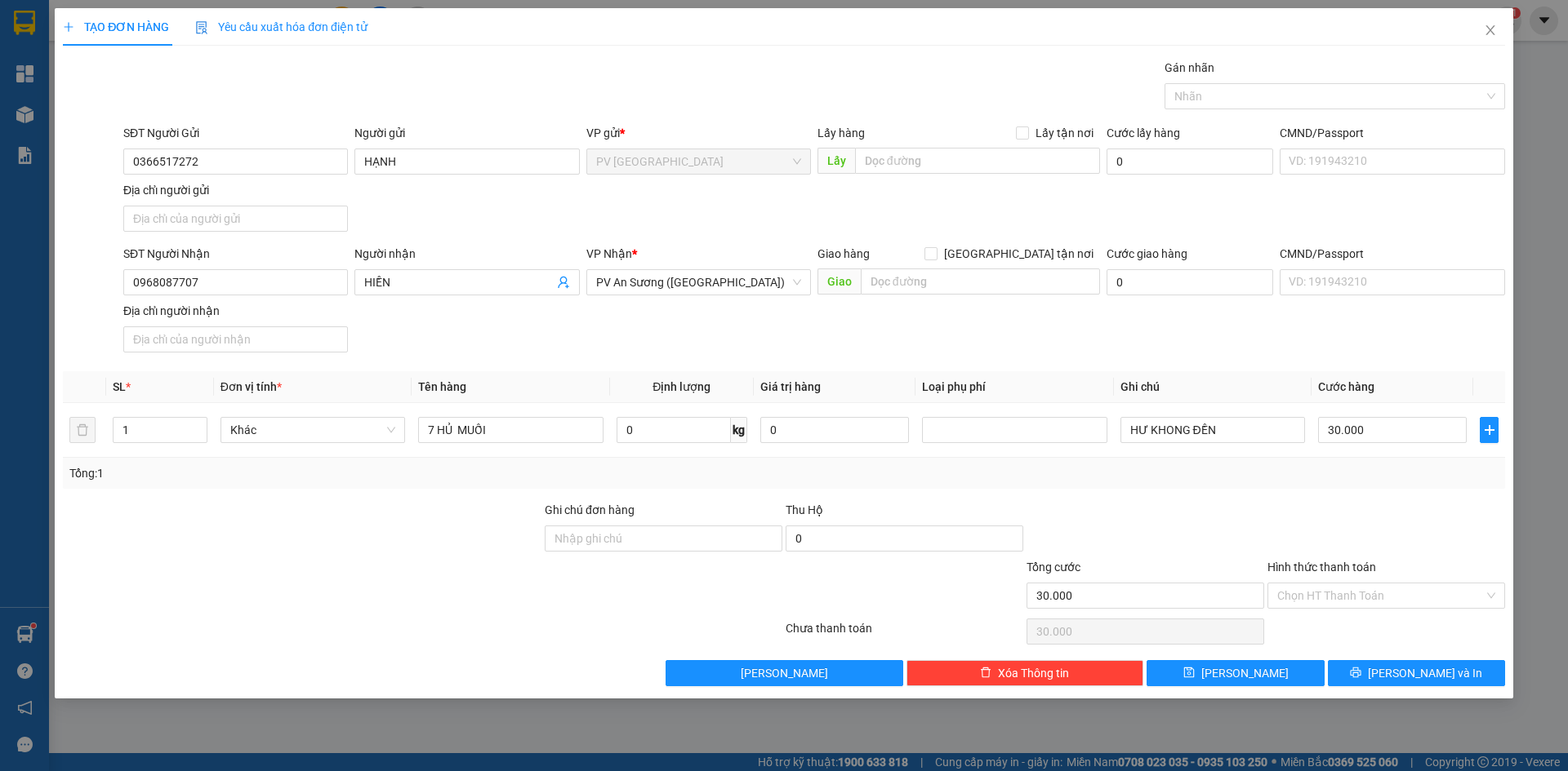
drag, startPoint x: 1352, startPoint y: 483, endPoint x: 1377, endPoint y: 562, distance: 82.9
click at [1352, 484] on div "Tổng: 1" at bounding box center [784, 474] width 1442 height 31
click at [1377, 597] on input "Hình thức thanh toán" at bounding box center [1381, 596] width 207 height 25
click at [1343, 633] on div "Tại văn phòng" at bounding box center [1386, 629] width 218 height 18
type input "0"
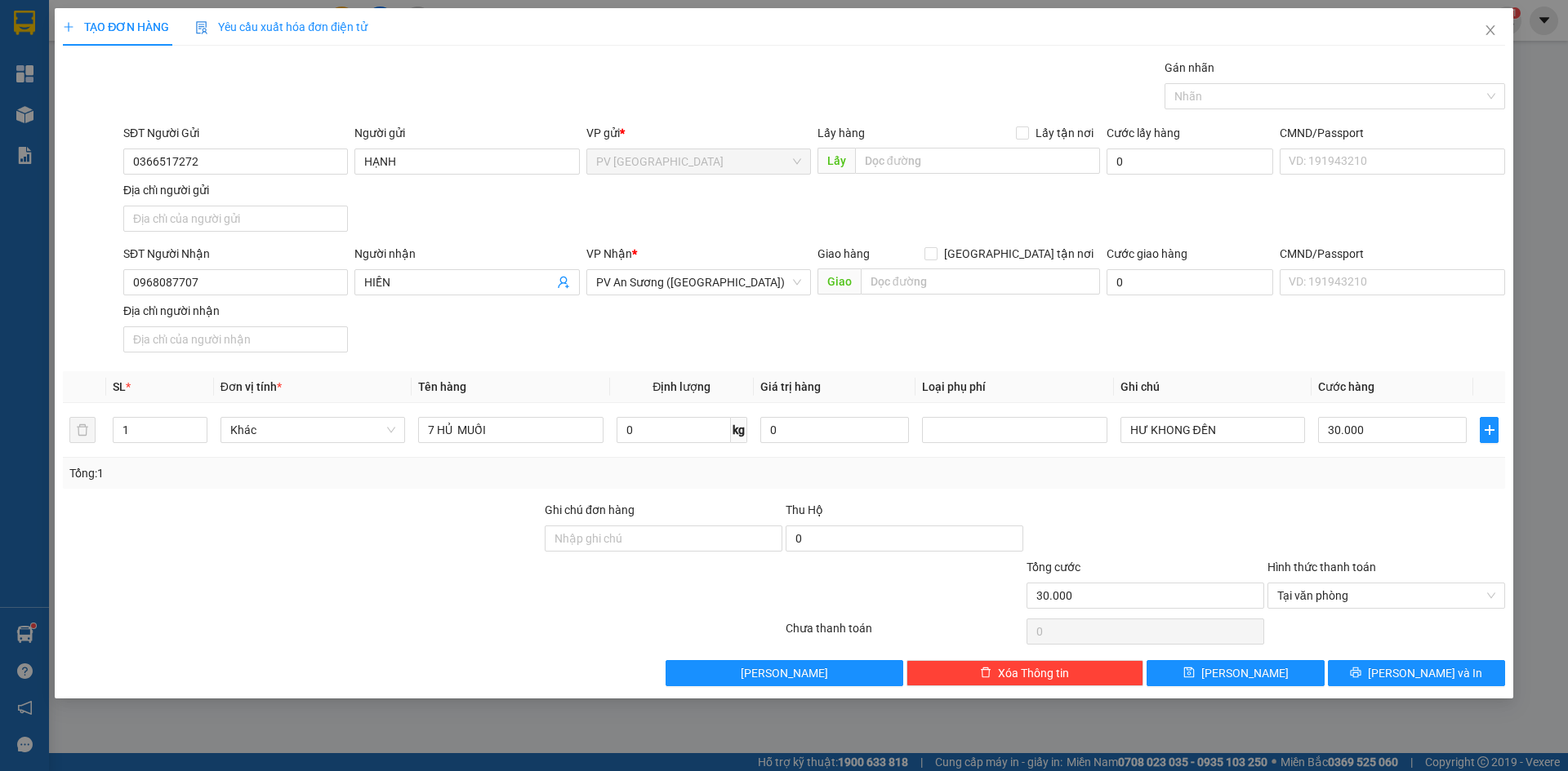
click at [1312, 506] on div at bounding box center [1386, 530] width 241 height 57
click at [1406, 679] on span "[PERSON_NAME] và In" at bounding box center [1424, 673] width 114 height 18
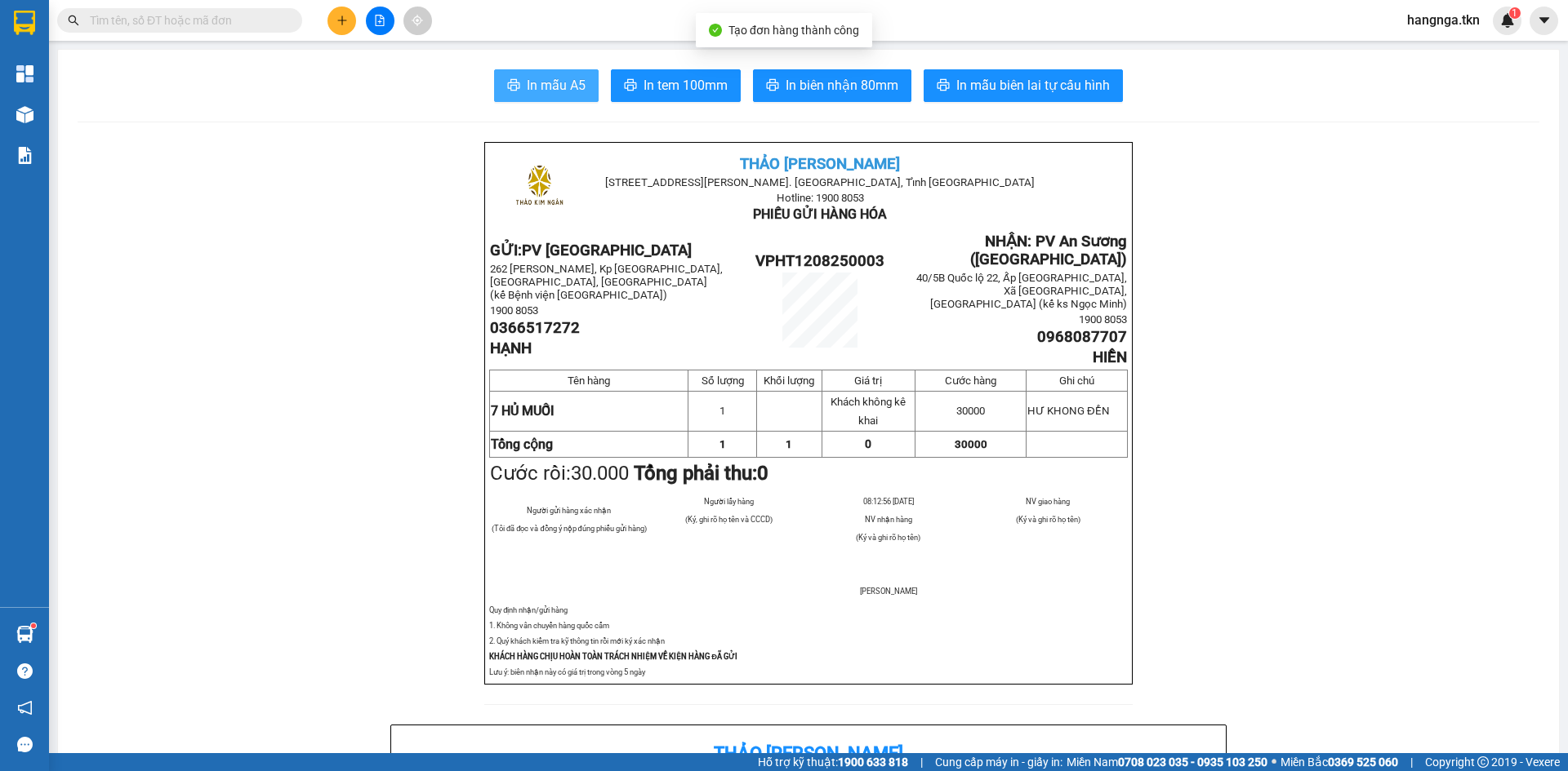
click at [553, 94] on span "In mẫu A5" at bounding box center [556, 85] width 59 height 21
